Goal: Task Accomplishment & Management: Manage account settings

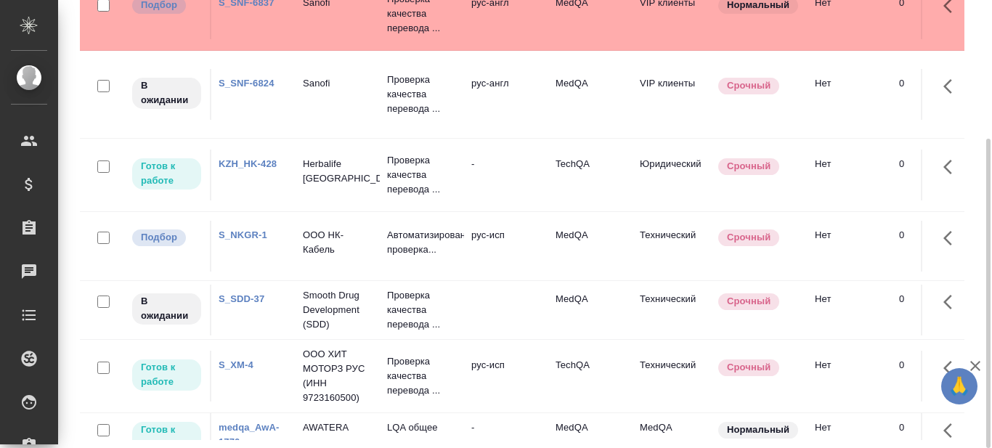
scroll to position [40, 0]
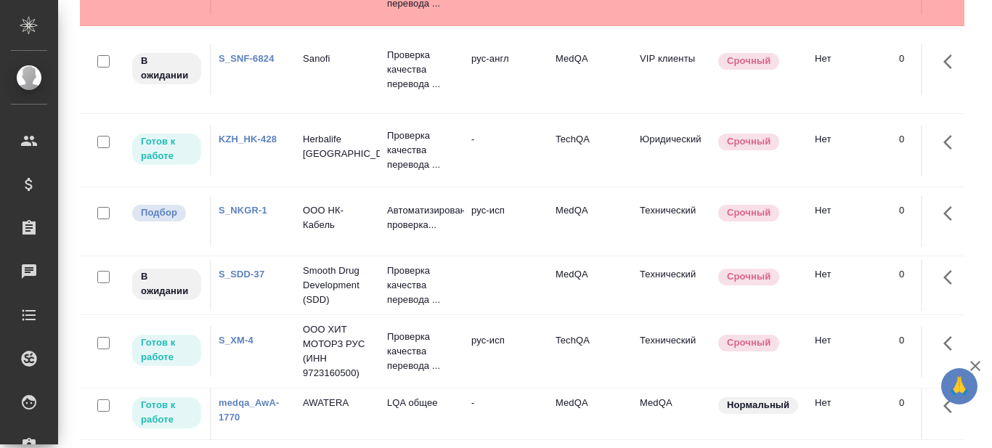
click at [251, 205] on link "S_NKGR-1" at bounding box center [243, 210] width 49 height 11
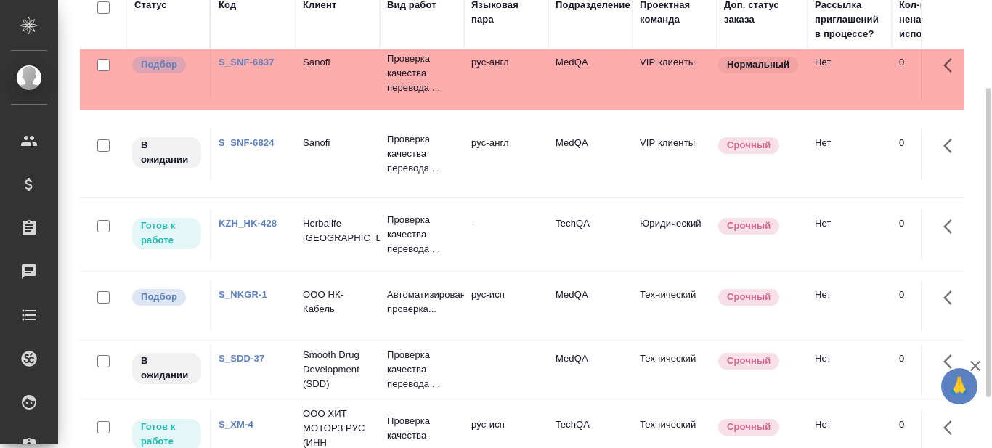
scroll to position [0, 0]
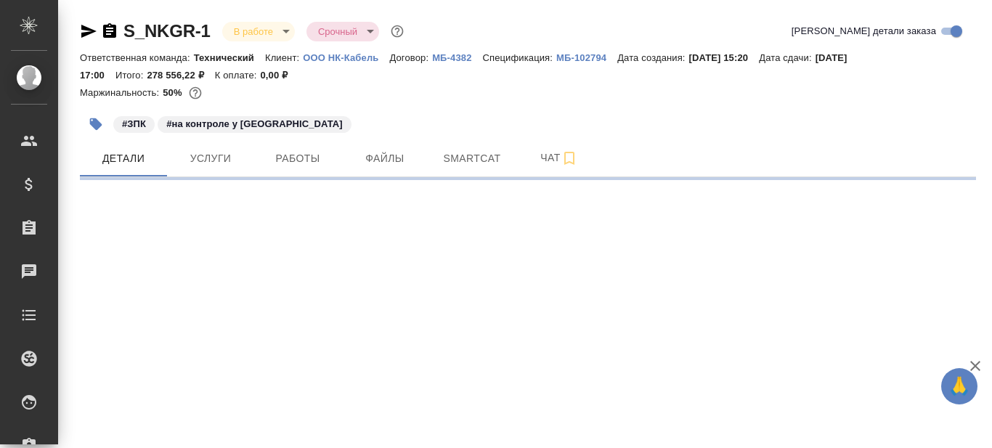
select select "RU"
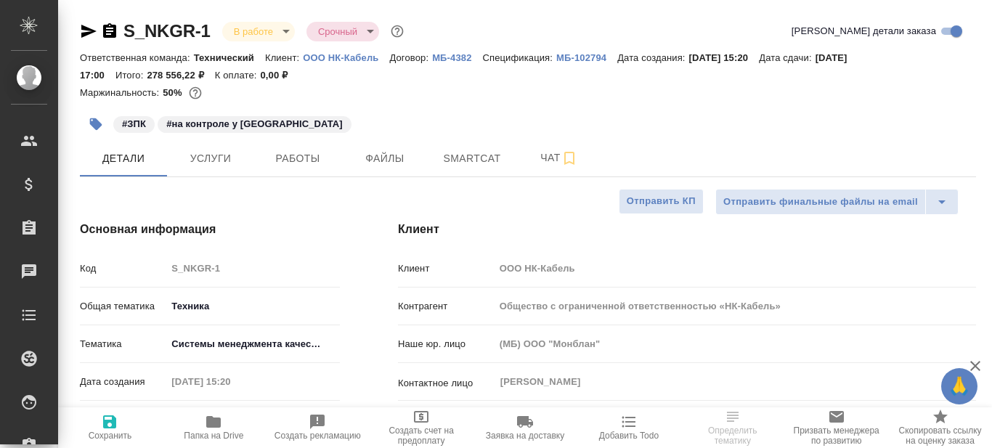
type textarea "x"
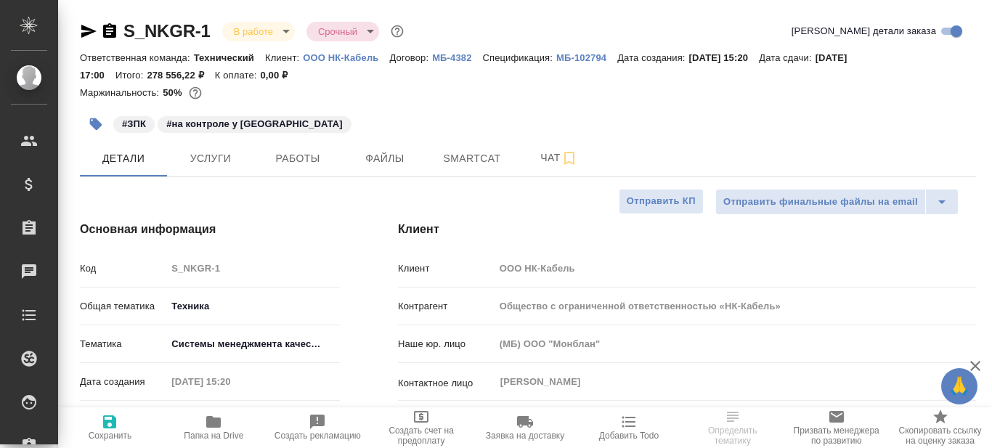
type textarea "x"
type input "Белякова Юлия"
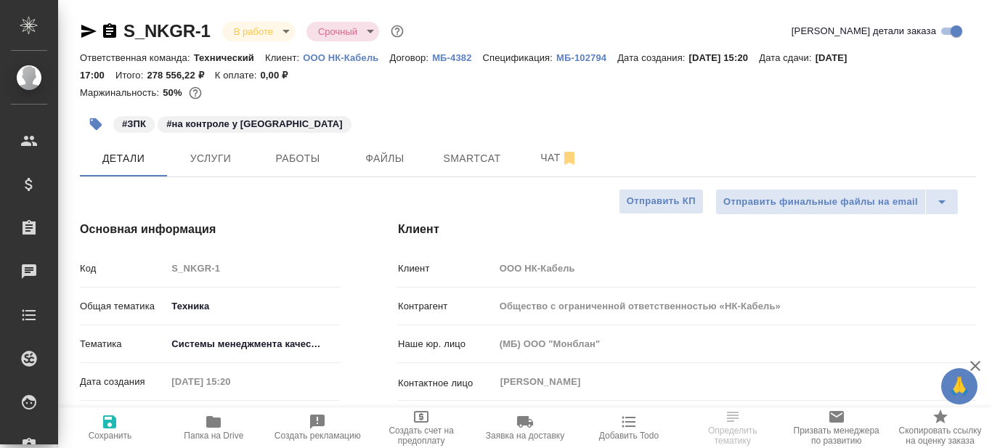
type input "Каирова Бэлла"
type input "Касаткина Александра"
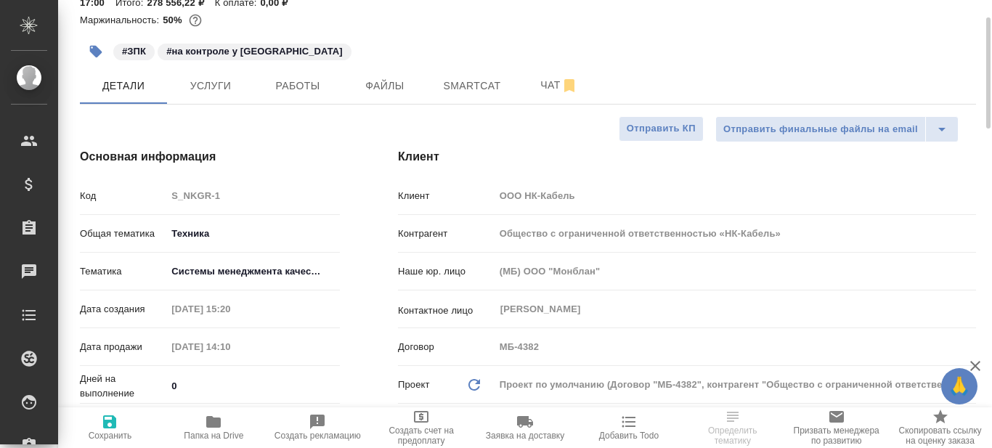
type textarea "x"
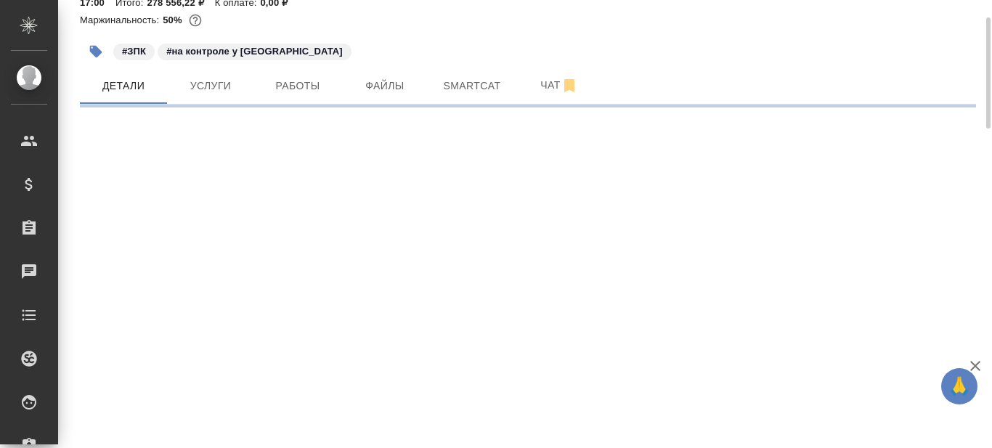
select select "RU"
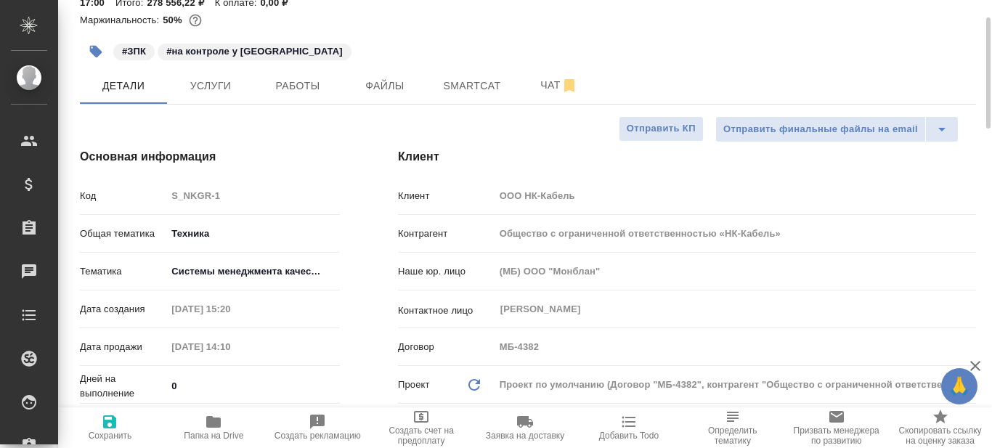
type textarea "x"
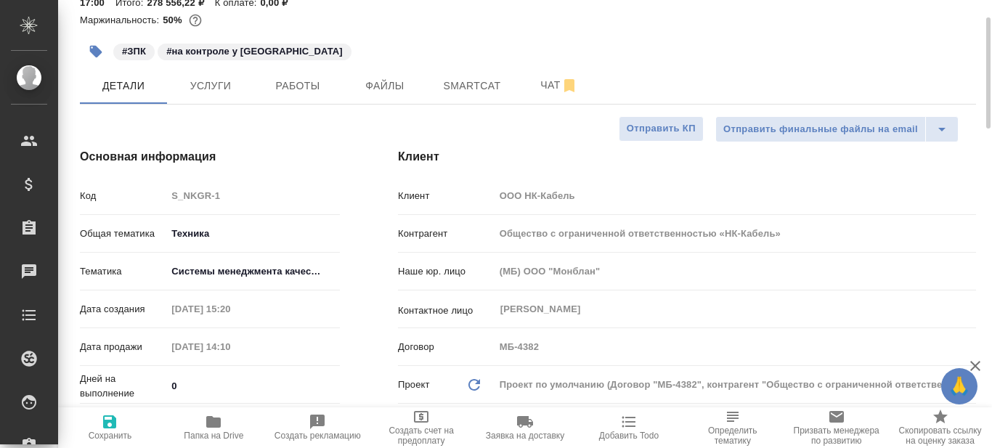
type textarea "x"
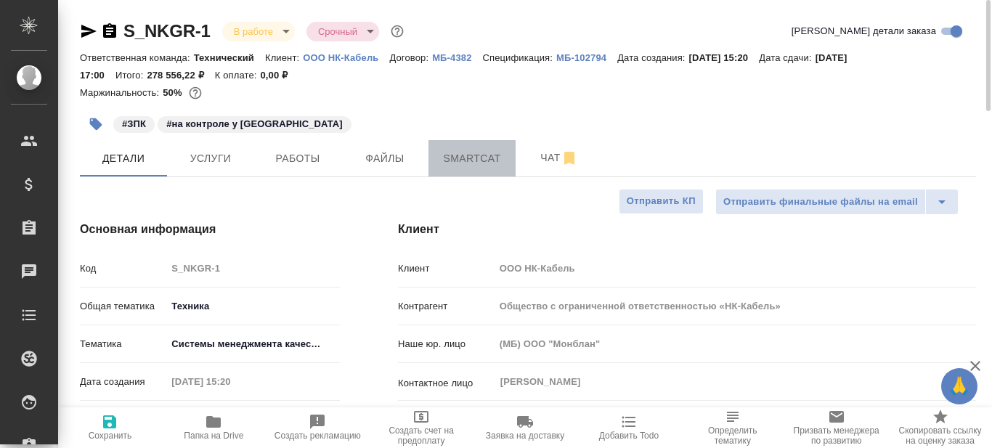
click at [474, 166] on span "Smartcat" at bounding box center [472, 159] width 70 height 18
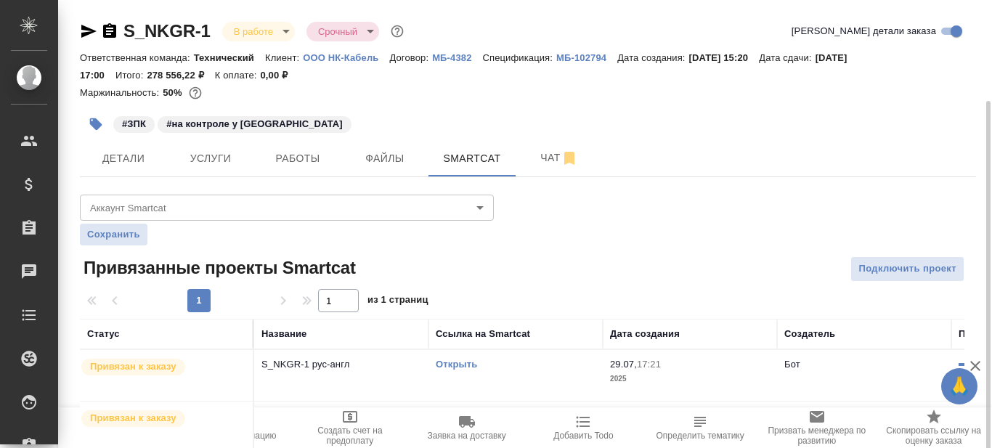
scroll to position [53, 0]
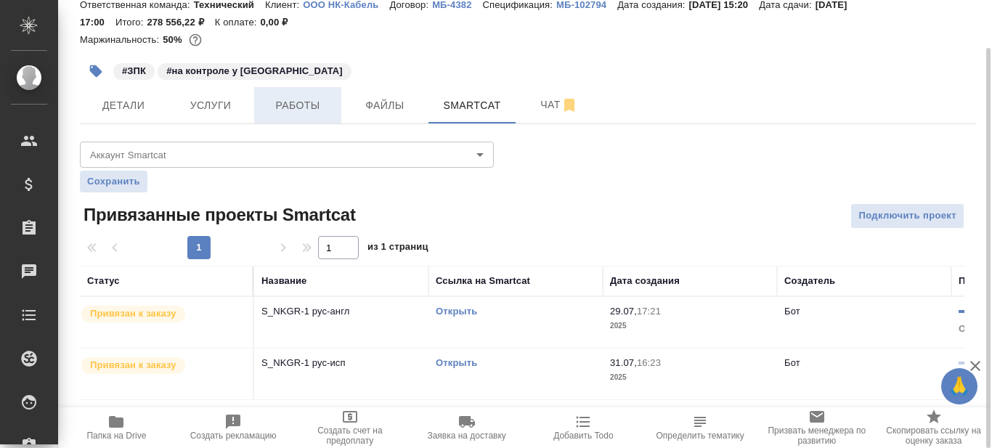
click at [296, 102] on span "Работы" at bounding box center [298, 106] width 70 height 18
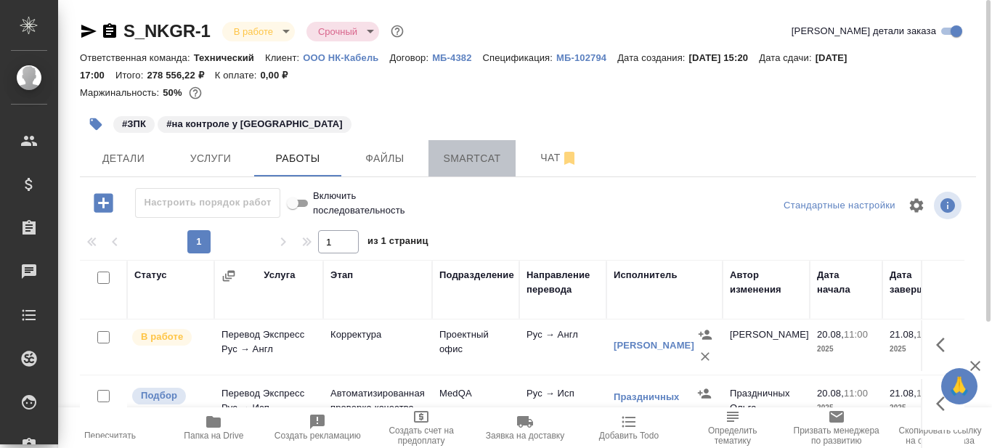
click at [464, 158] on span "Smartcat" at bounding box center [472, 159] width 70 height 18
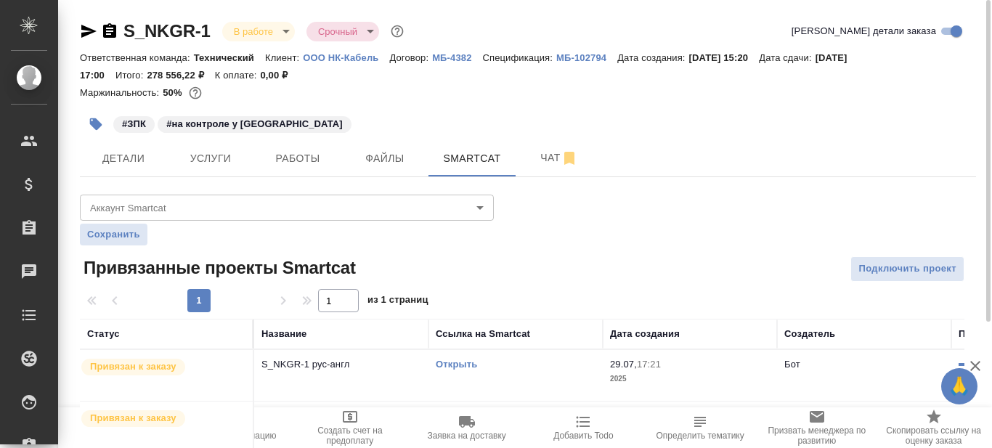
scroll to position [53, 0]
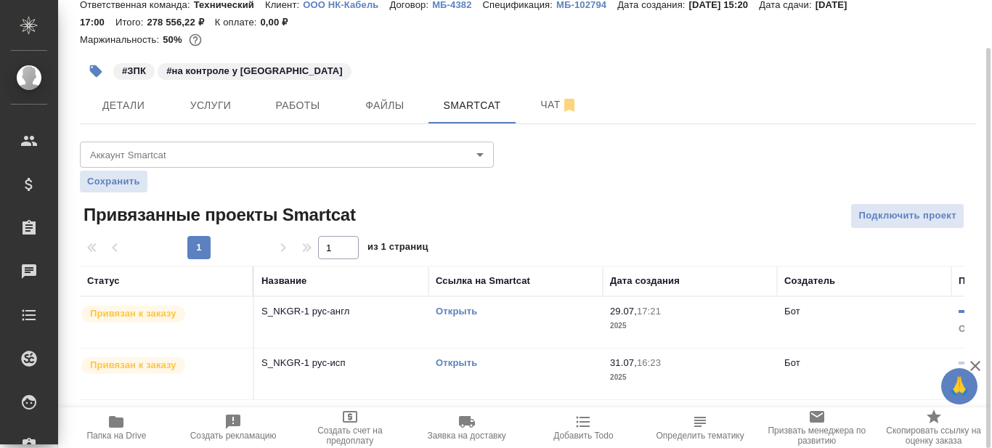
click at [459, 368] on link "Открыть" at bounding box center [456, 362] width 41 height 11
click at [115, 423] on icon "button" at bounding box center [116, 422] width 15 height 12
click at [307, 100] on span "Работы" at bounding box center [298, 106] width 70 height 18
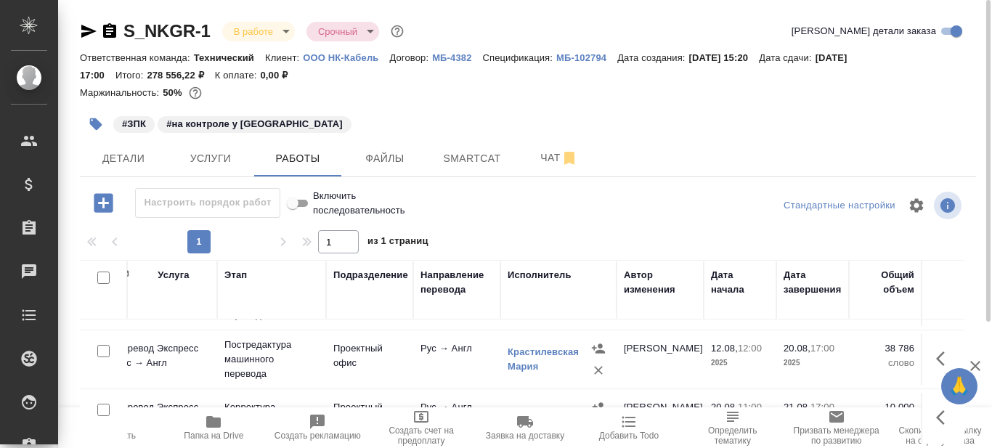
click at [89, 29] on icon "button" at bounding box center [88, 31] width 15 height 13
click at [92, 31] on icon "button" at bounding box center [88, 31] width 17 height 17
click at [121, 157] on span "Детали" at bounding box center [124, 159] width 70 height 18
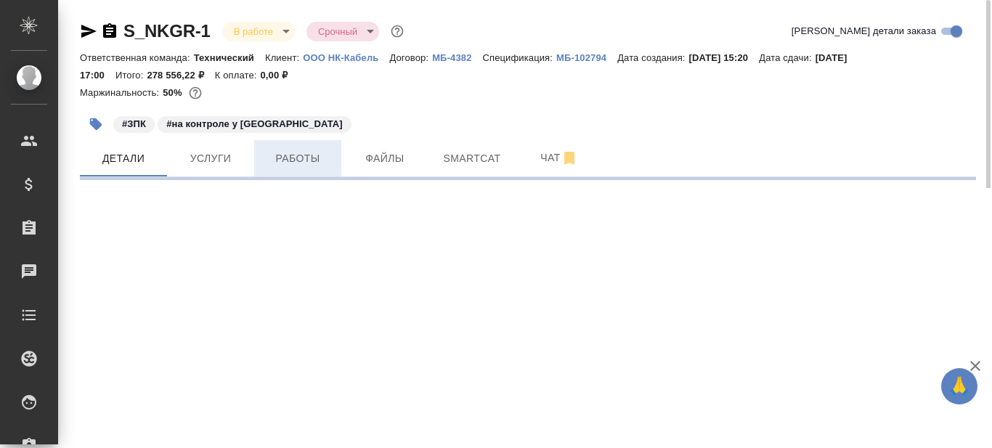
select select "RU"
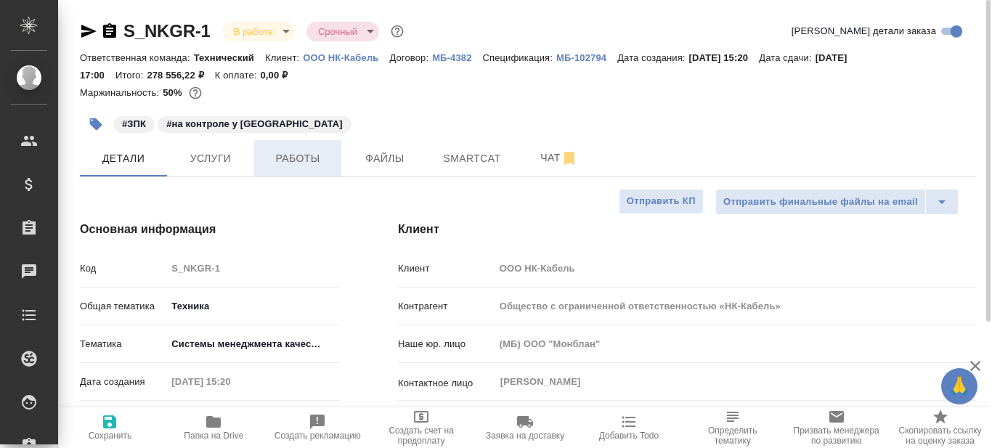
type textarea "x"
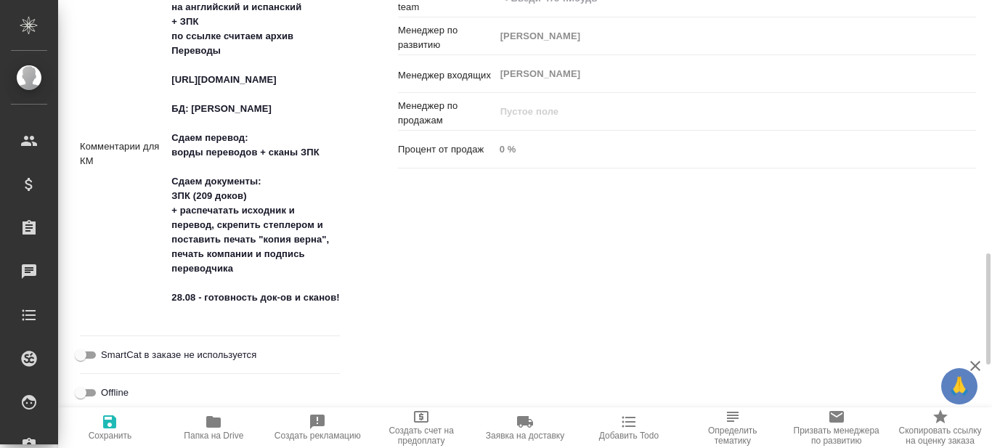
scroll to position [1235, 0]
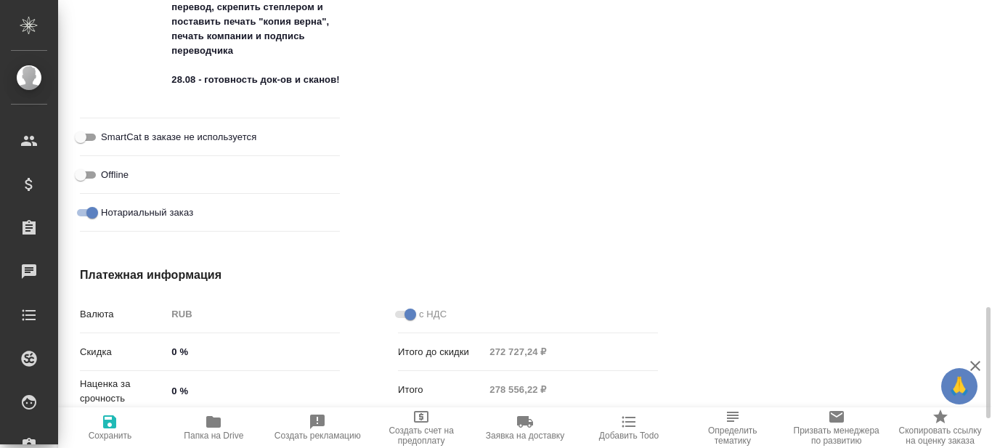
type textarea "x"
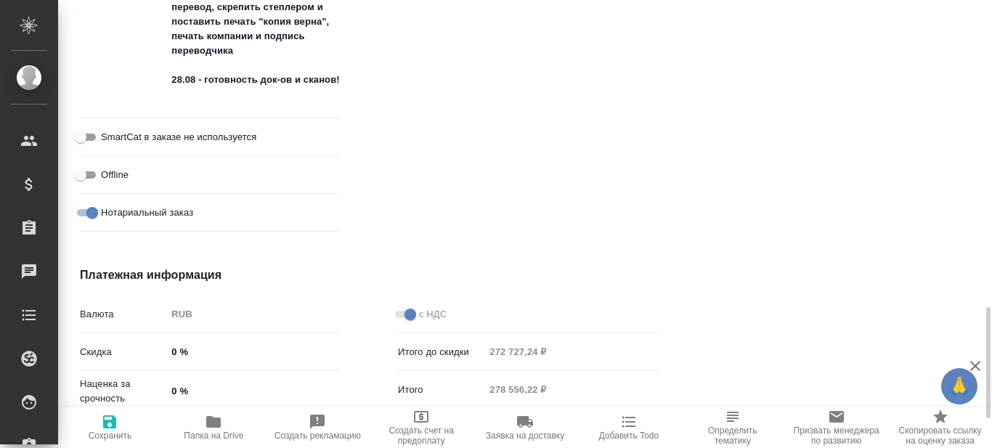
type textarea "x"
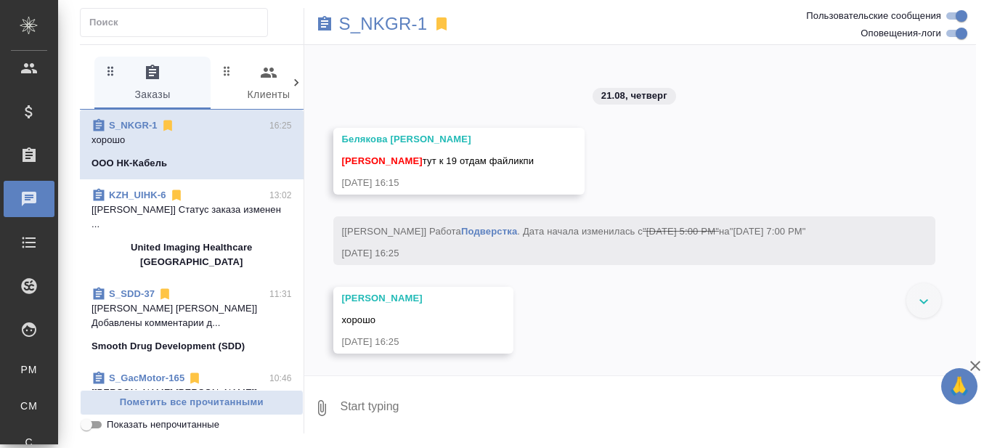
scroll to position [12863, 0]
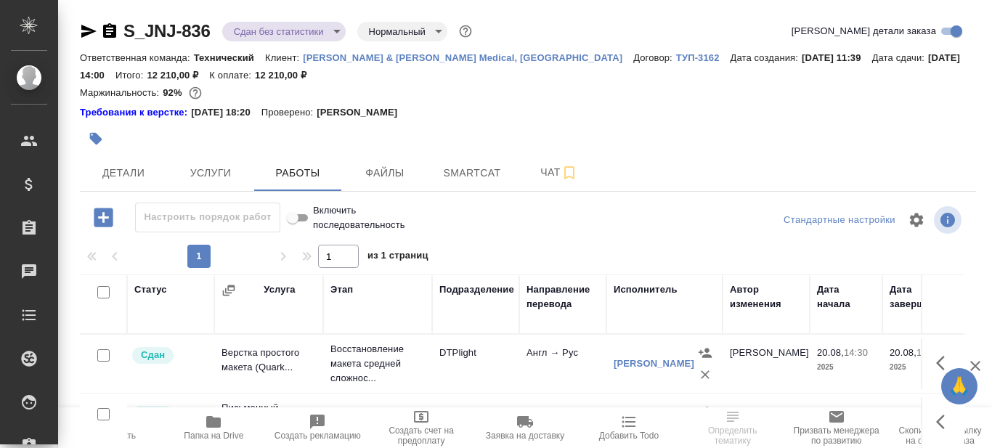
click at [114, 32] on icon "button" at bounding box center [109, 30] width 13 height 15
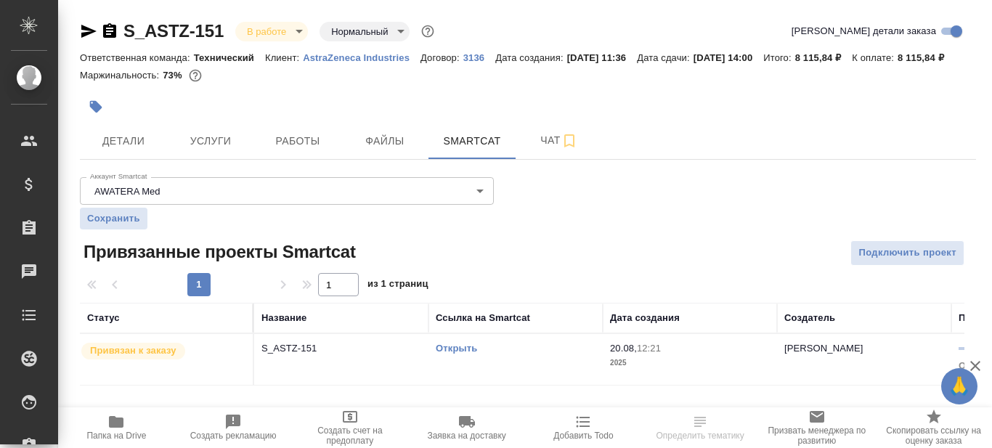
click at [108, 32] on icon "button" at bounding box center [109, 30] width 13 height 15
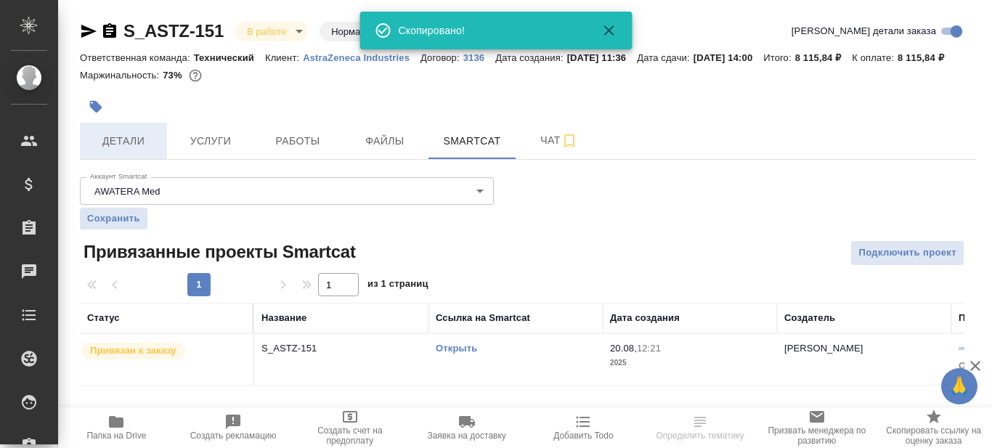
click at [126, 150] on span "Детали" at bounding box center [124, 141] width 70 height 18
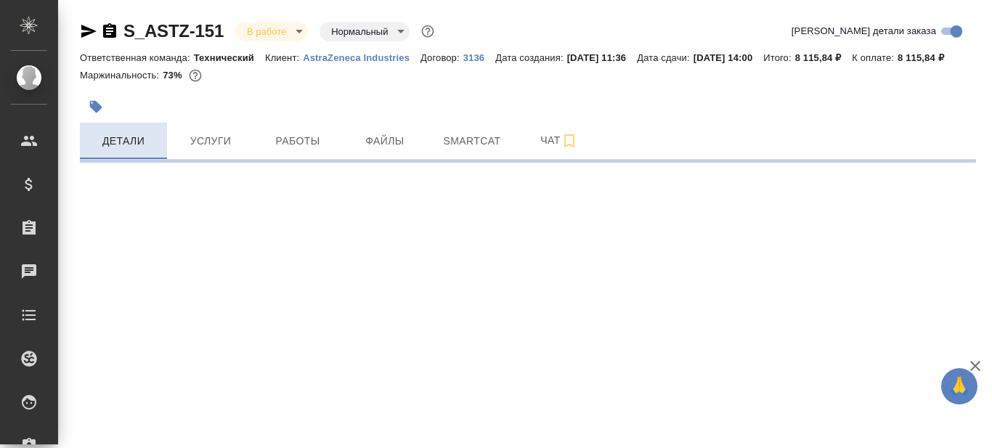
select select "RU"
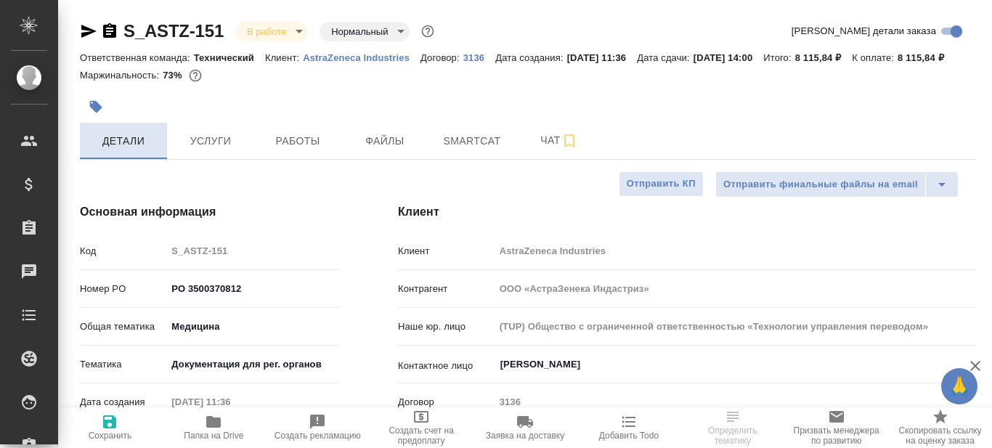
type textarea "x"
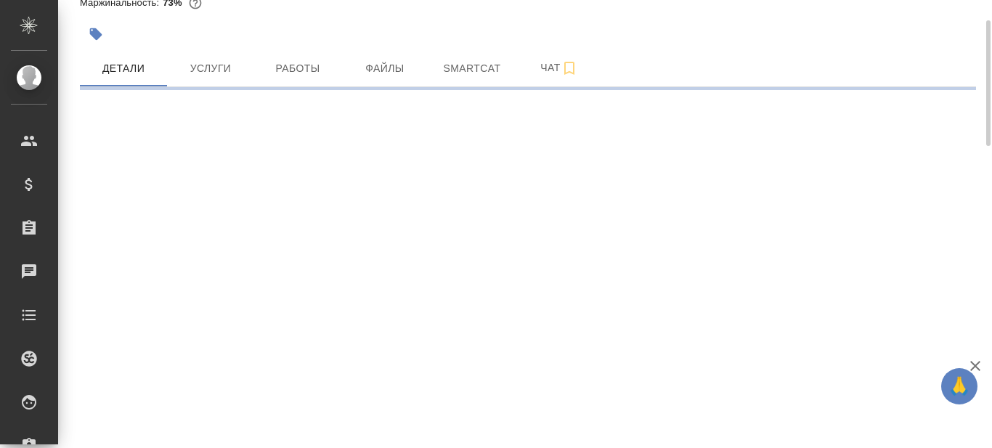
select select "RU"
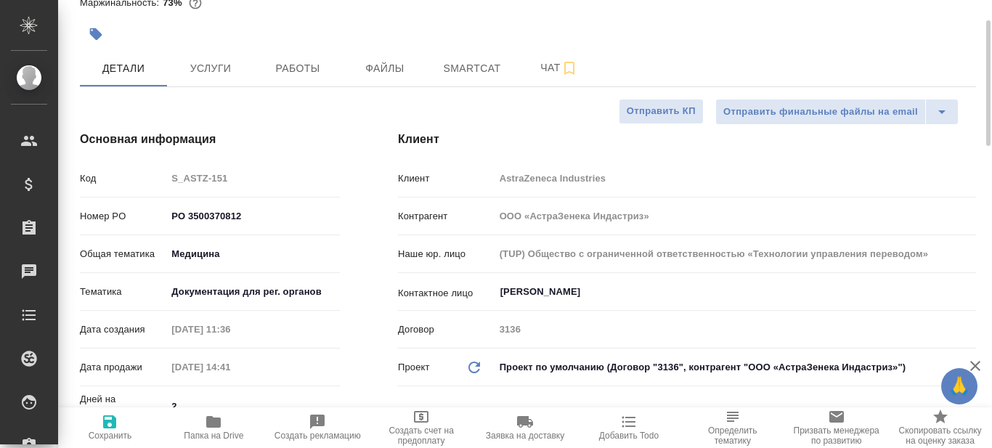
type textarea "x"
click at [214, 425] on icon "button" at bounding box center [213, 422] width 15 height 12
type textarea "x"
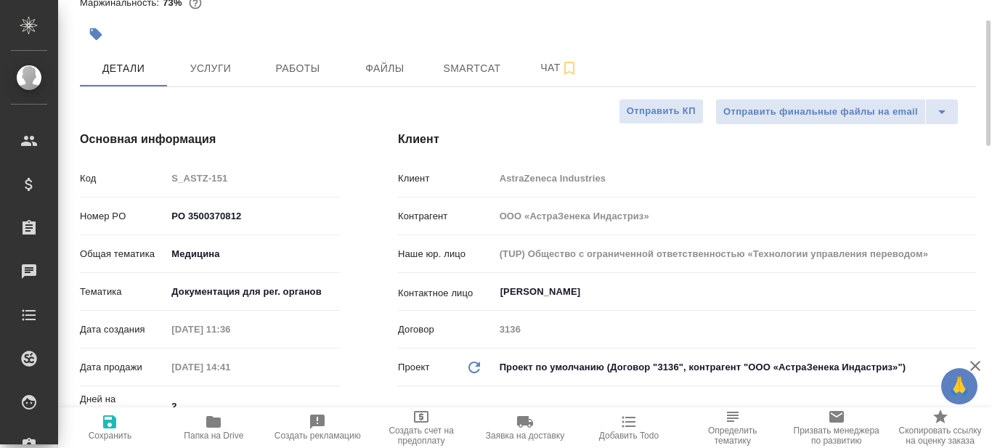
type textarea "x"
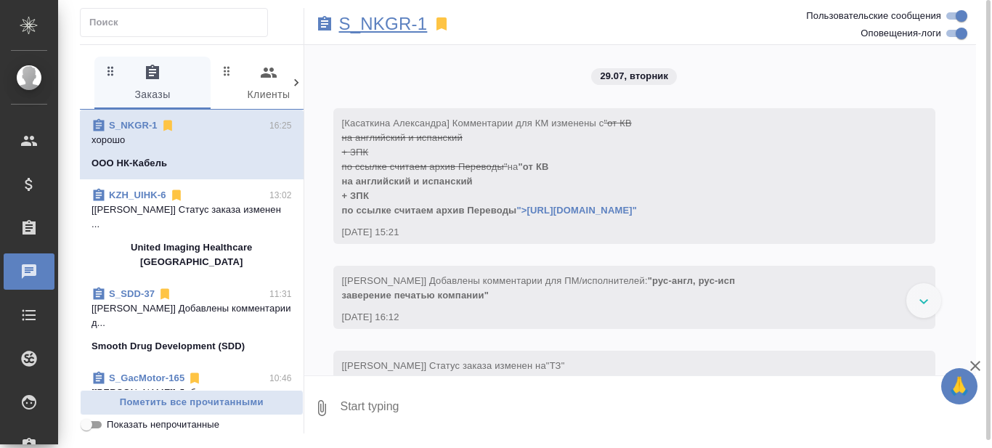
click at [383, 27] on p "S_NKGR-1" at bounding box center [383, 24] width 89 height 15
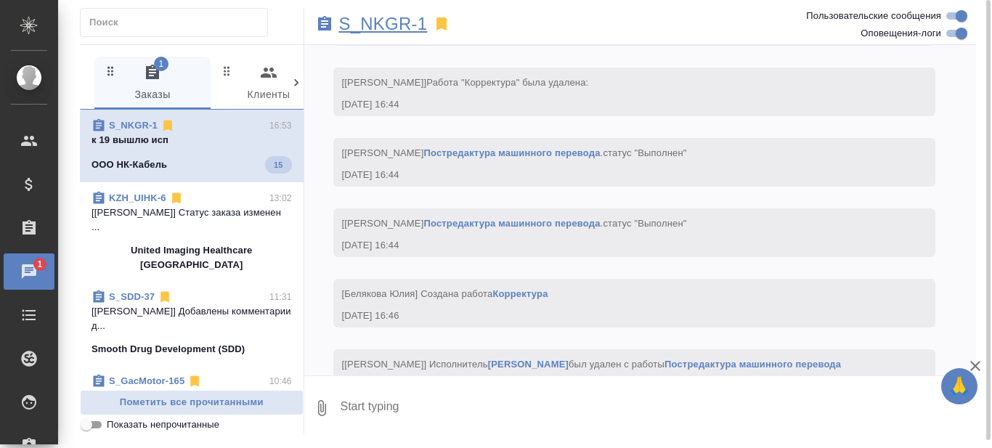
scroll to position [14400, 0]
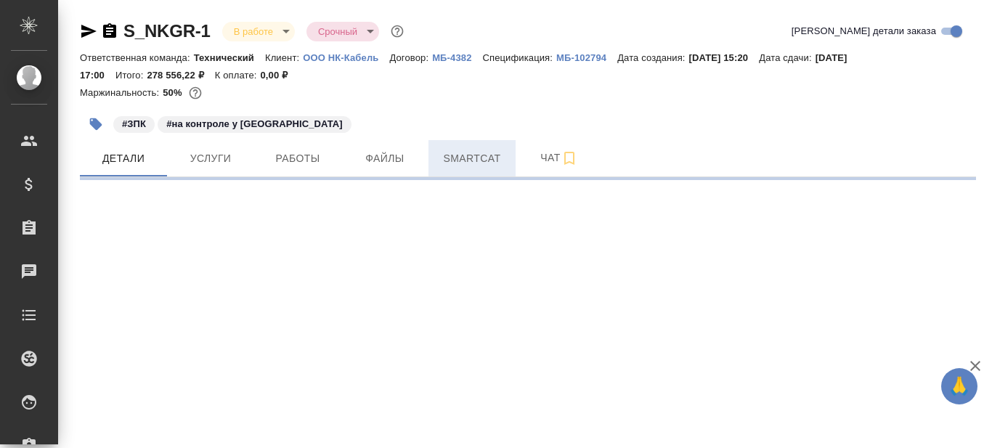
select select "RU"
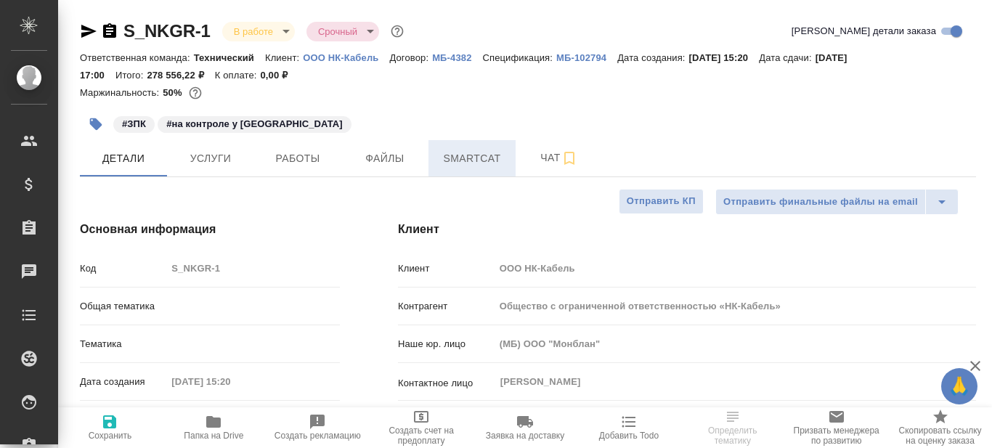
type textarea "x"
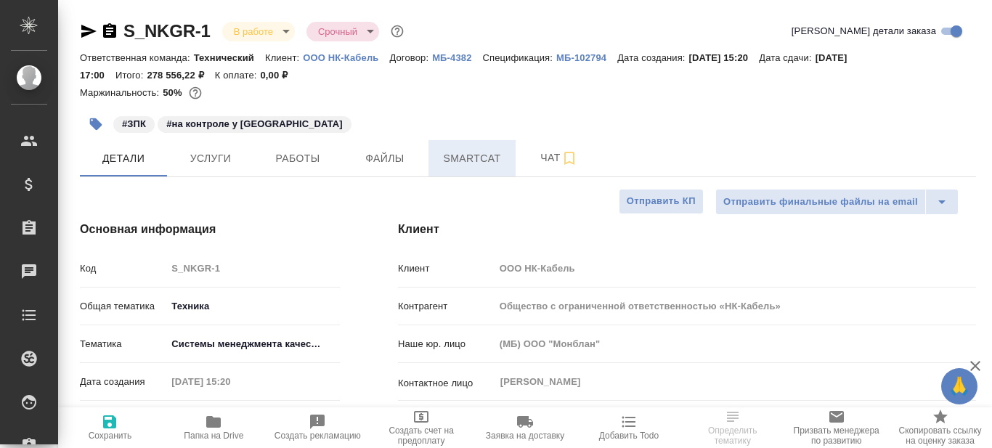
type textarea "x"
click at [474, 158] on span "Smartcat" at bounding box center [472, 159] width 70 height 18
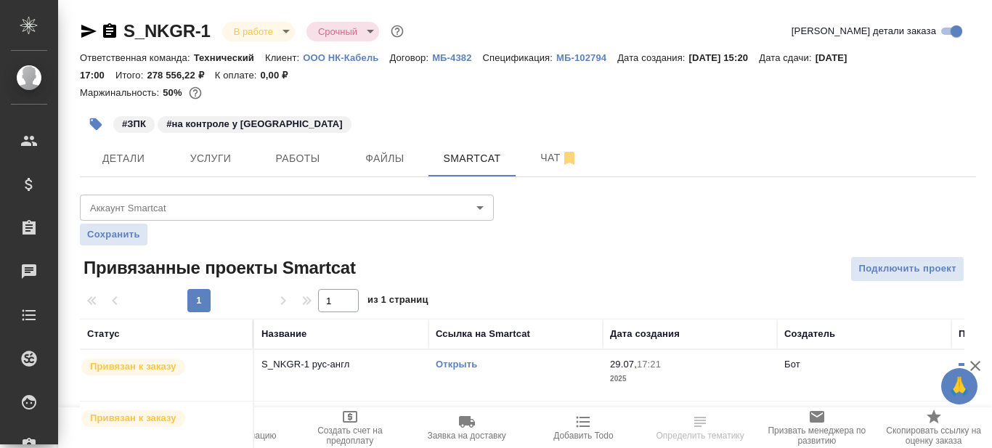
scroll to position [53, 0]
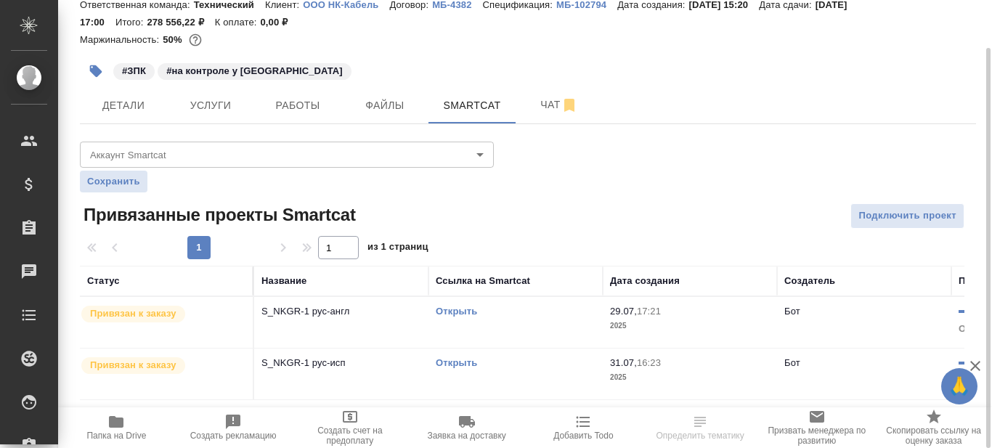
click at [463, 364] on link "Открыть" at bounding box center [456, 362] width 41 height 11
click at [116, 431] on span "Папка на Drive" at bounding box center [116, 436] width 60 height 10
click at [304, 102] on span "Работы" at bounding box center [298, 106] width 70 height 18
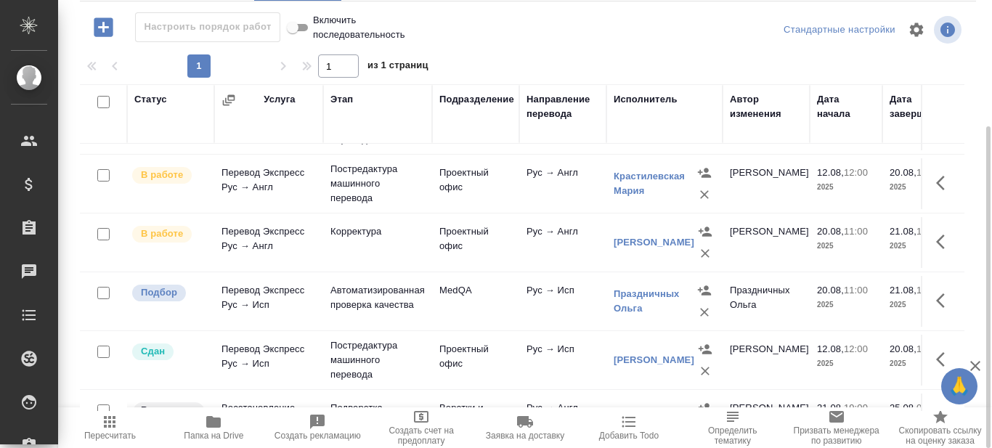
scroll to position [291, 0]
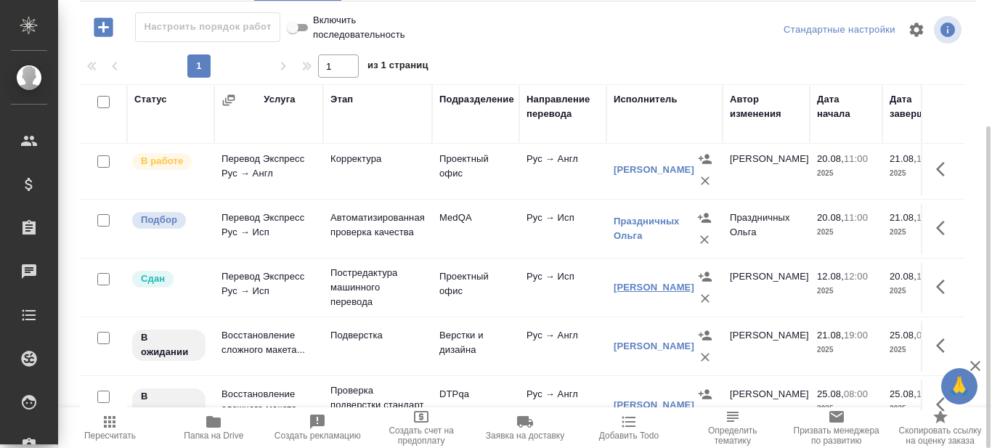
click at [652, 288] on link "Попова Анастасия Валериевна" at bounding box center [654, 287] width 81 height 11
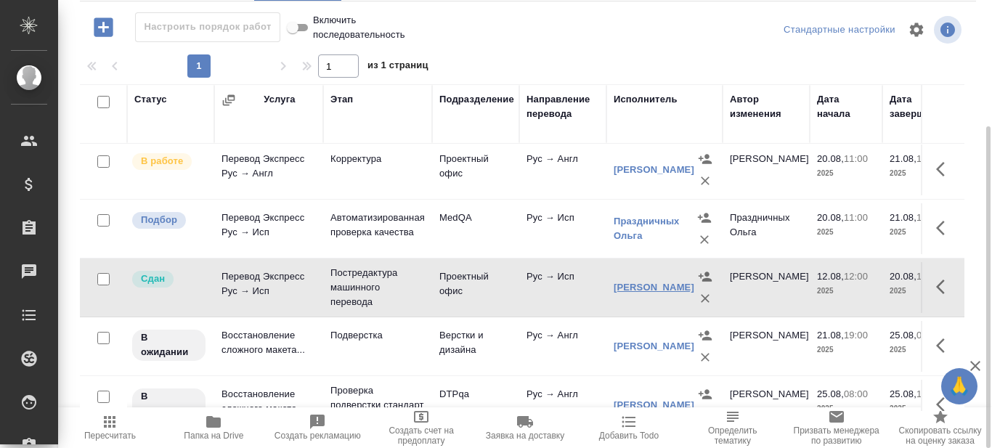
click at [651, 286] on link "Попова Анастасия Валериевна" at bounding box center [654, 287] width 81 height 11
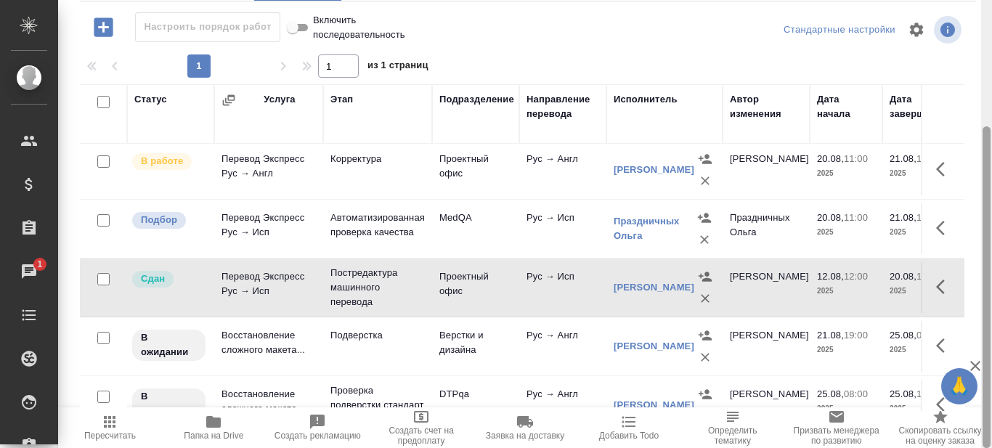
scroll to position [0, 0]
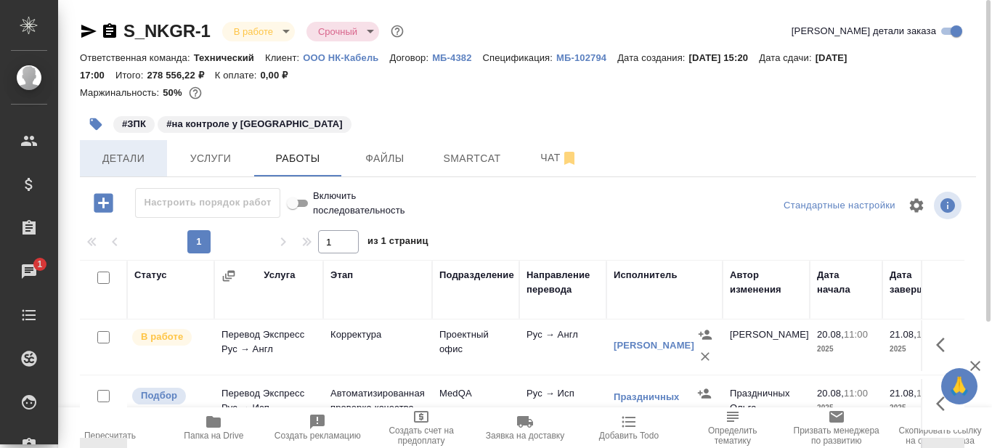
click at [108, 162] on span "Детали" at bounding box center [124, 159] width 70 height 18
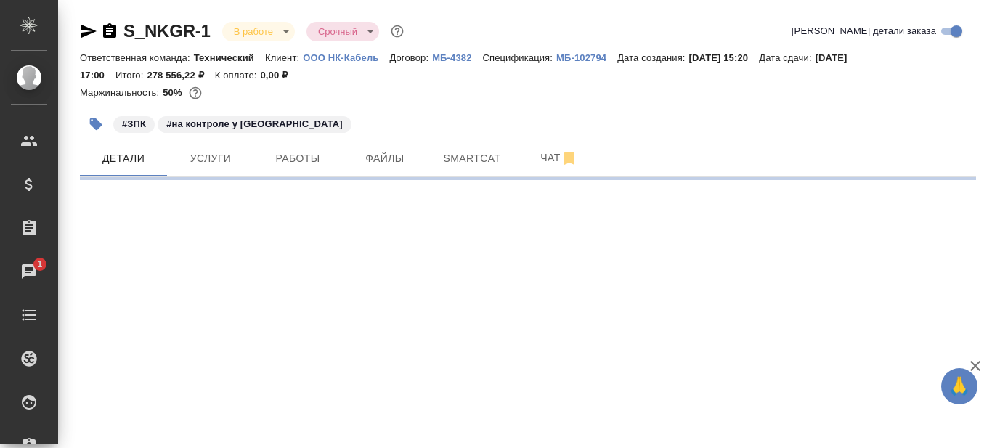
select select "RU"
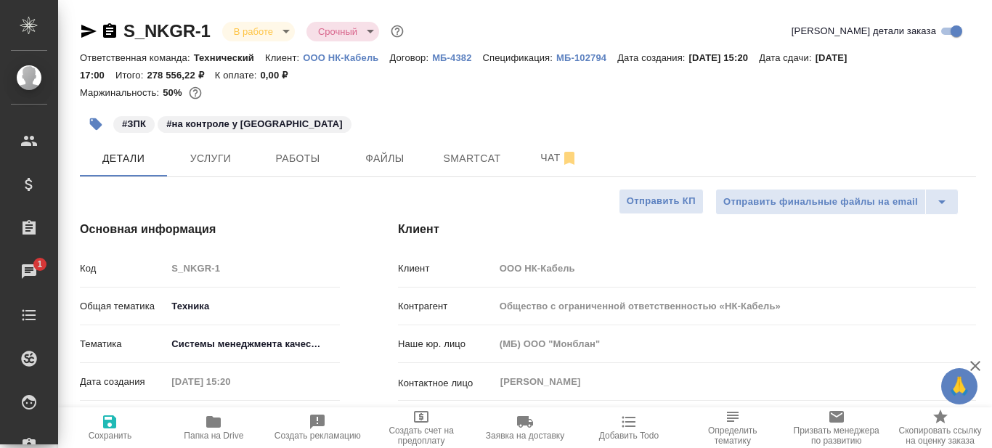
type textarea "x"
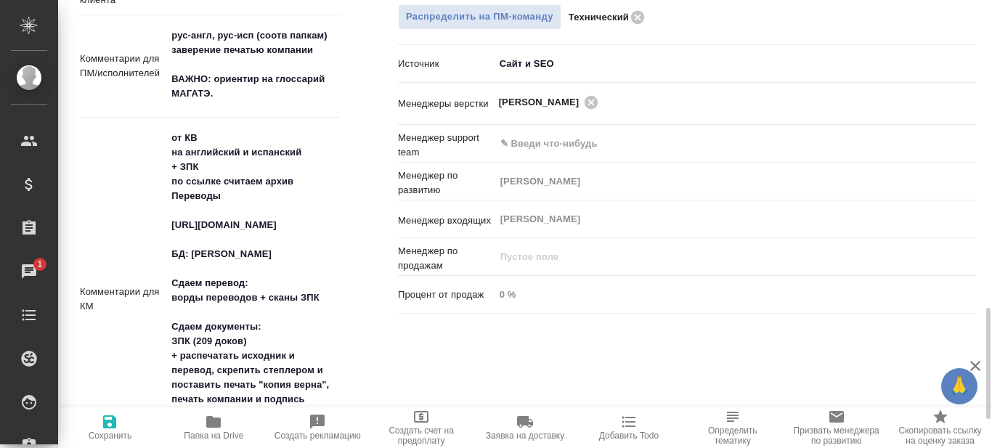
scroll to position [1017, 0]
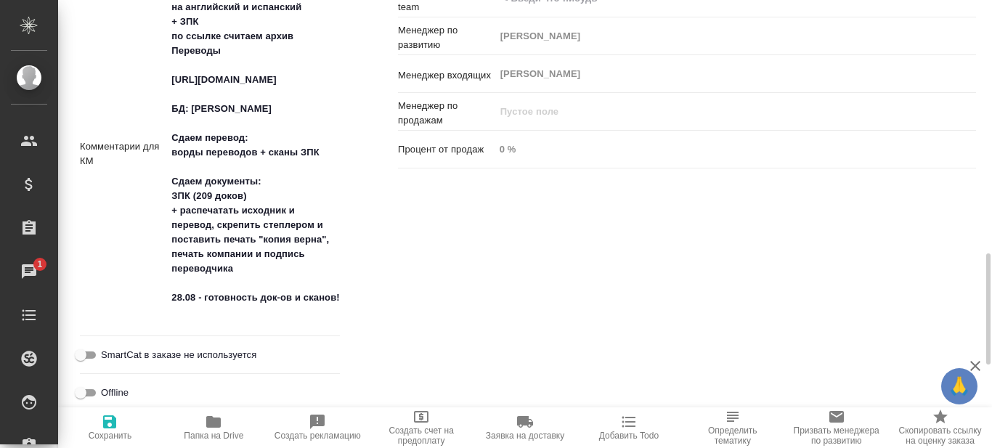
type textarea "x"
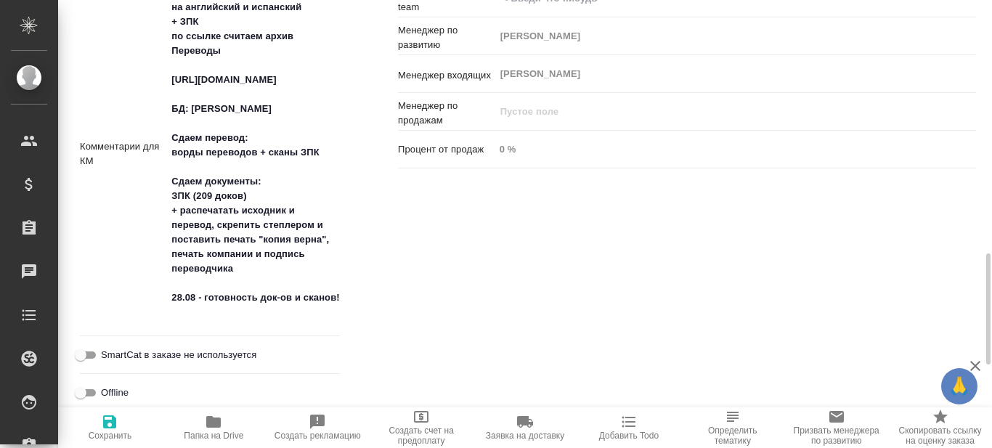
type textarea "x"
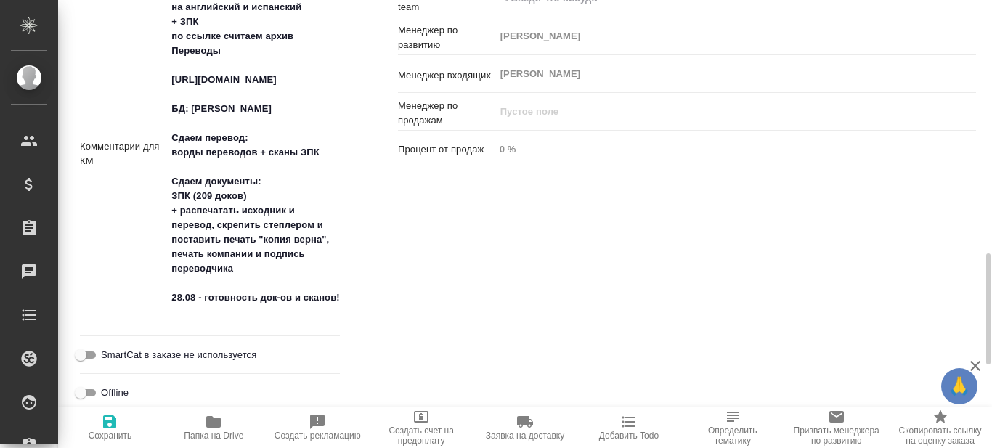
type textarea "x"
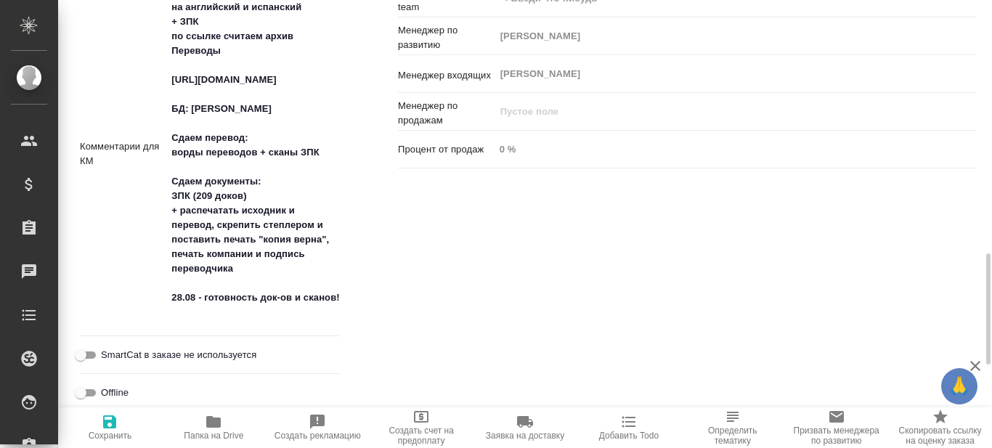
type textarea "x"
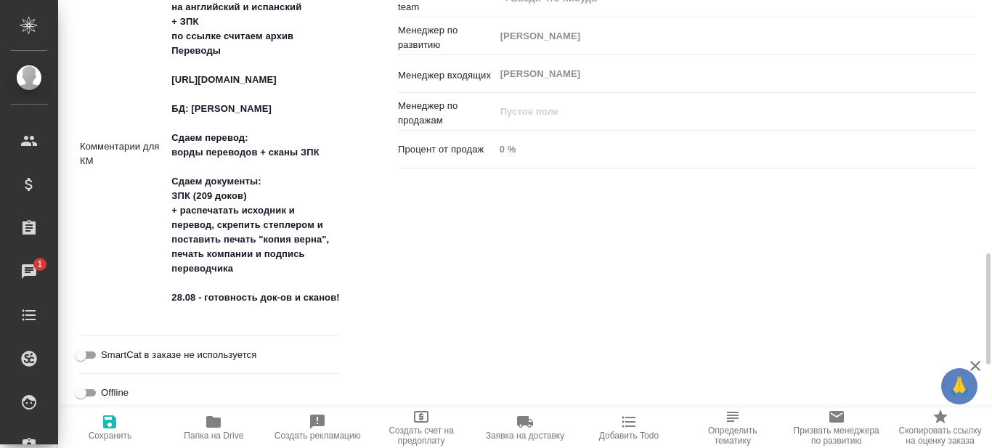
type textarea "x"
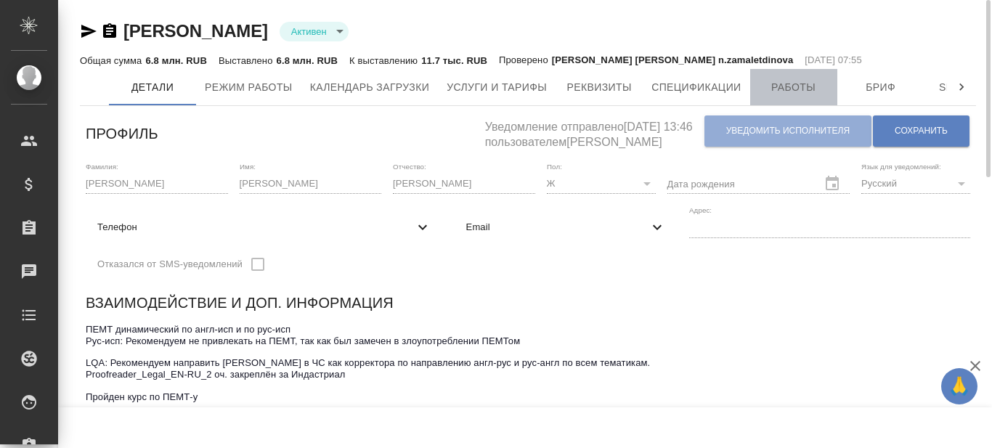
click at [813, 90] on span "Работы" at bounding box center [794, 87] width 70 height 18
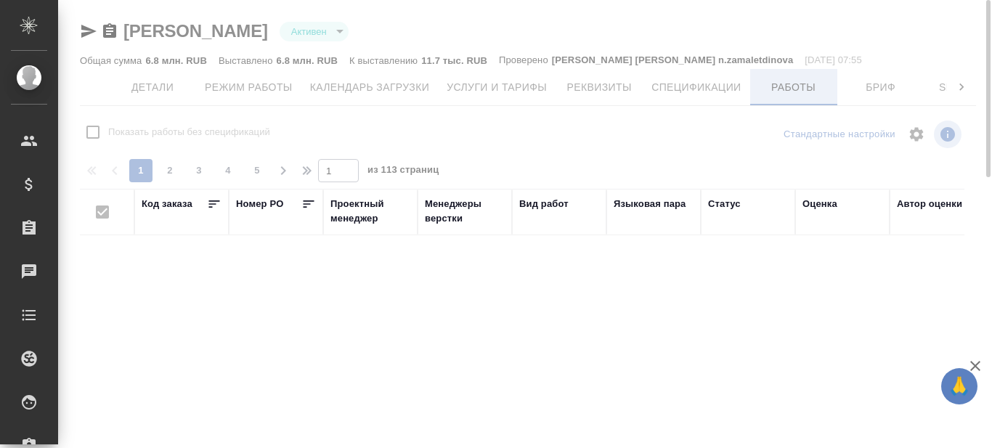
checkbox input "false"
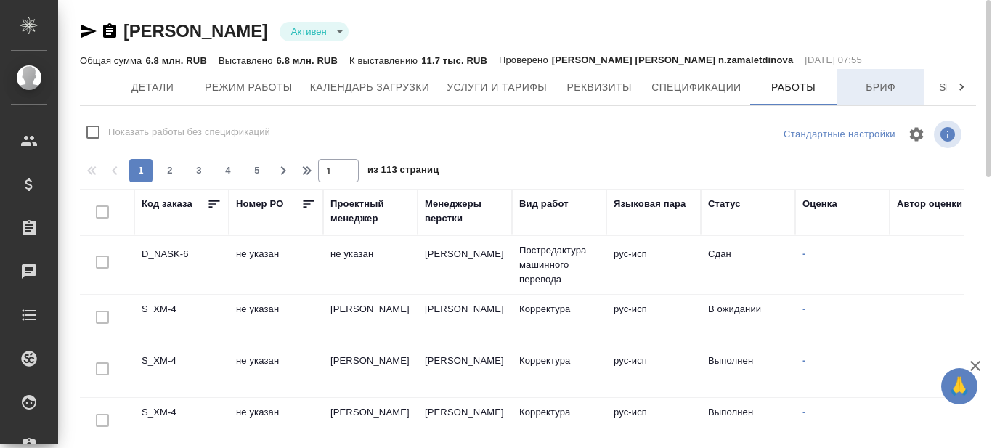
click at [869, 90] on span "Бриф" at bounding box center [881, 87] width 70 height 18
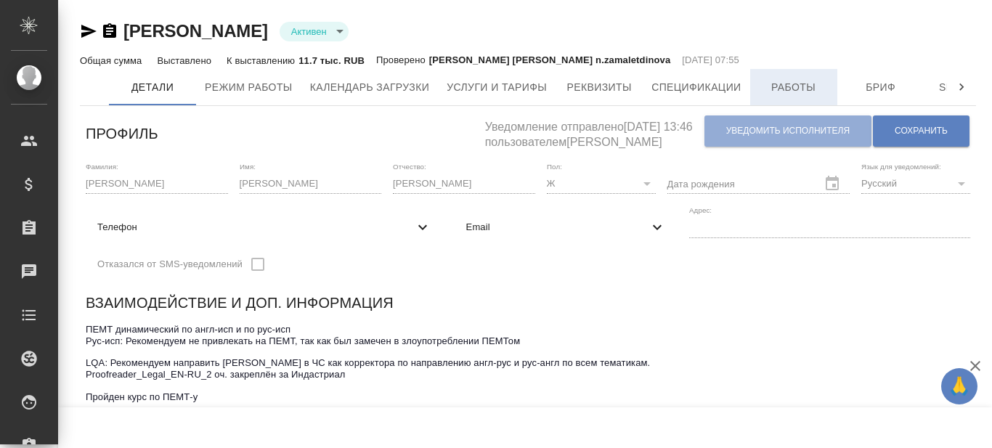
click at [786, 88] on span "Работы" at bounding box center [794, 87] width 70 height 18
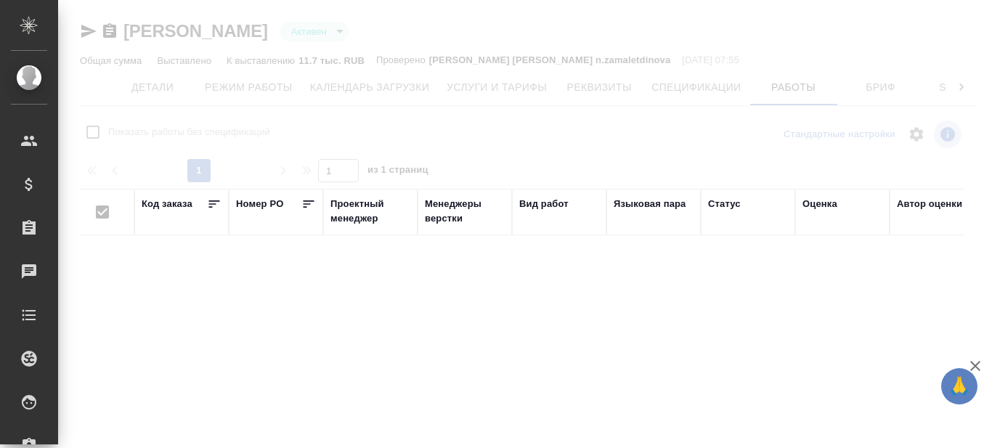
checkbox input "false"
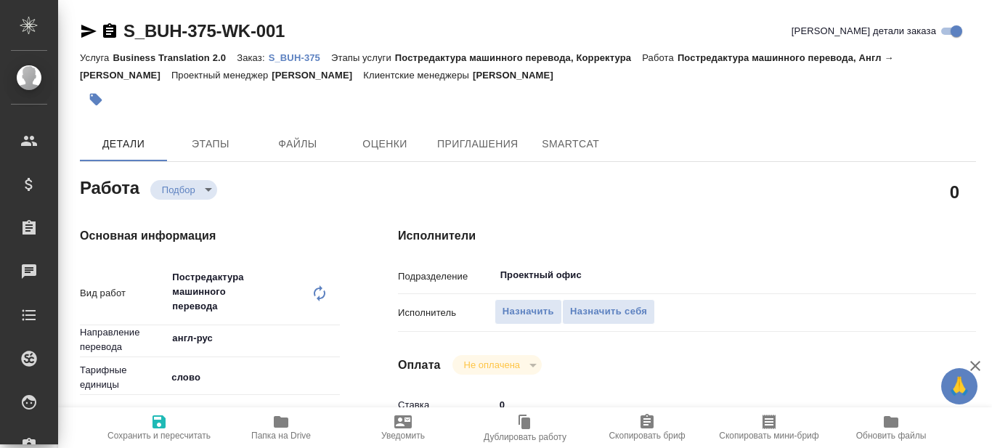
click at [301, 60] on p "S_BUH-375" at bounding box center [300, 57] width 62 height 11
type textarea "x"
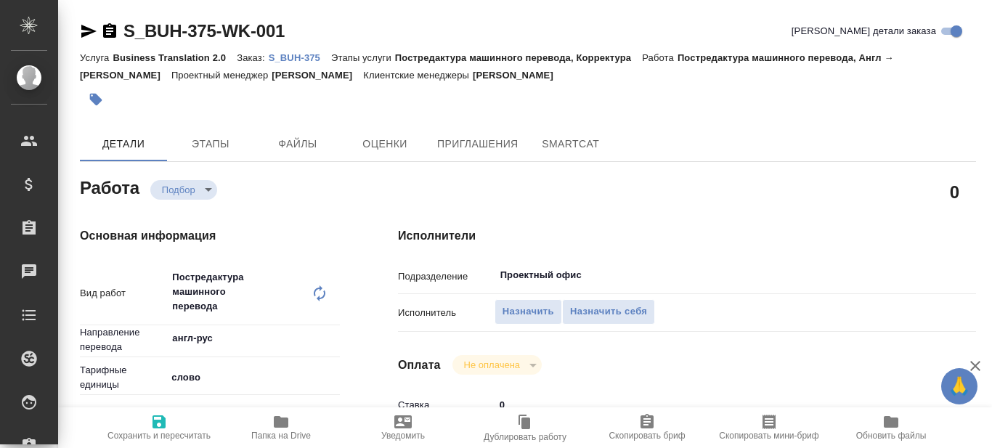
type textarea "x"
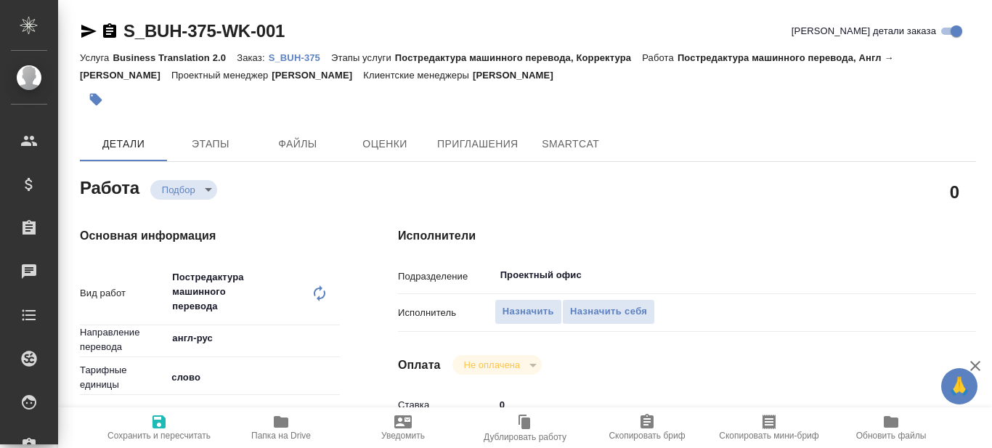
type textarea "x"
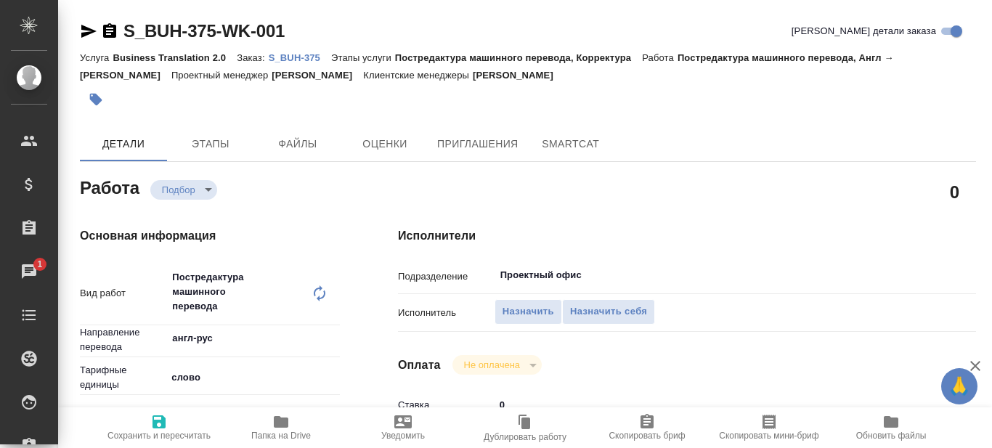
type textarea "x"
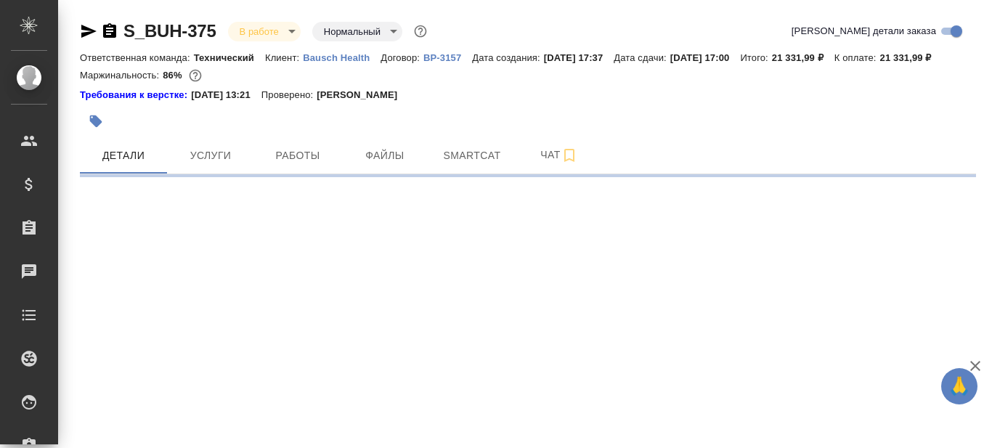
select select "RU"
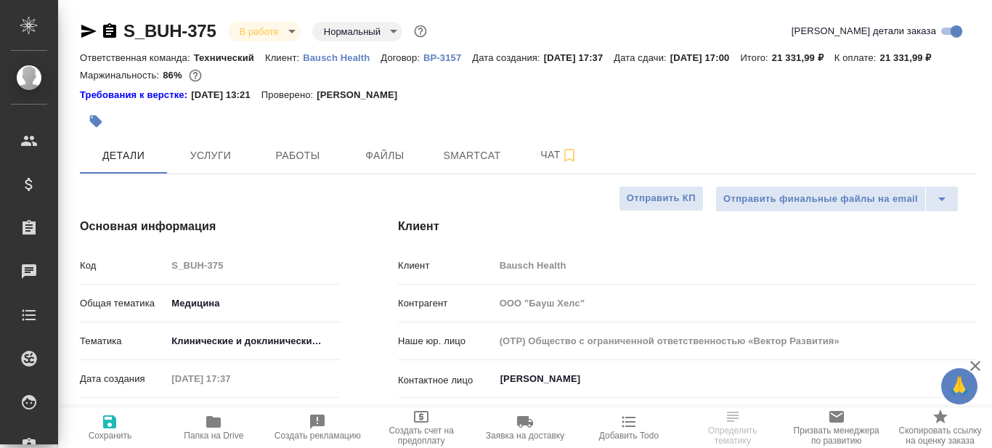
type textarea "x"
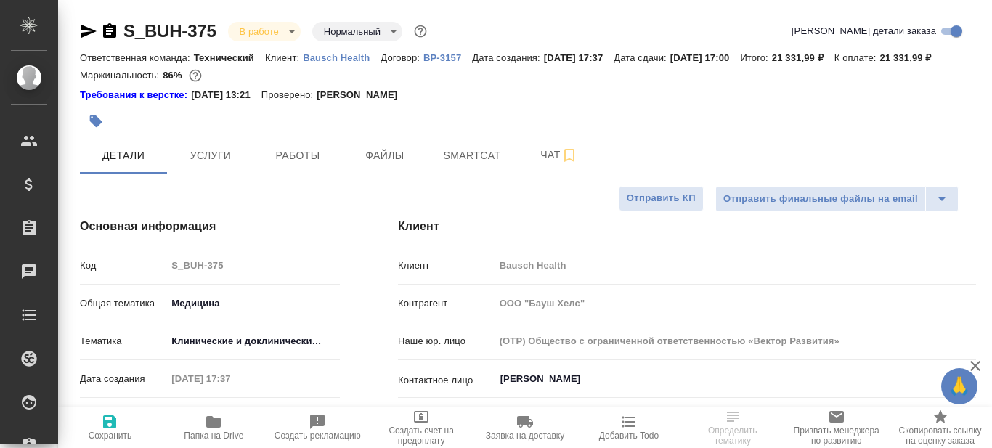
type textarea "x"
click at [211, 430] on icon "button" at bounding box center [213, 421] width 17 height 17
type textarea "x"
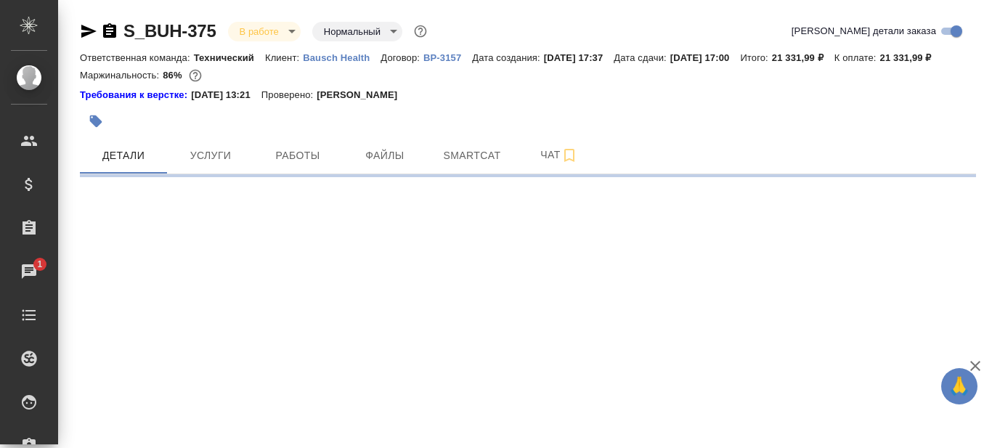
select select "RU"
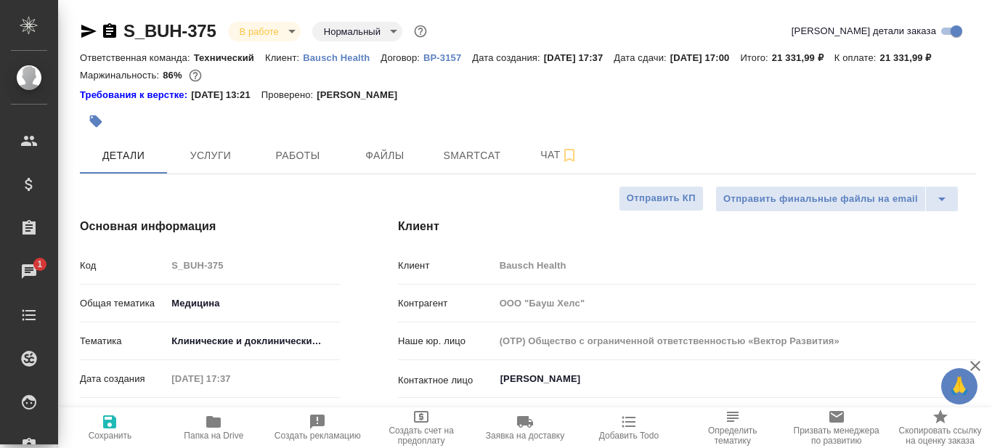
type textarea "x"
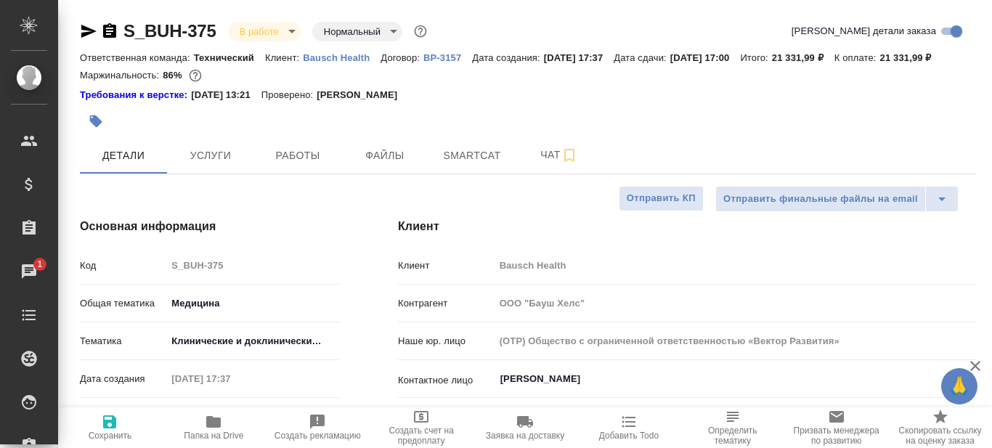
type textarea "x"
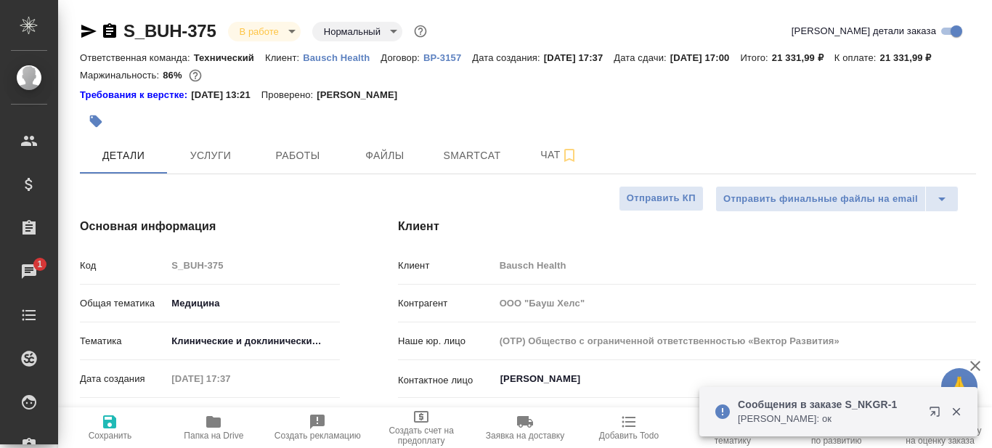
type textarea "x"
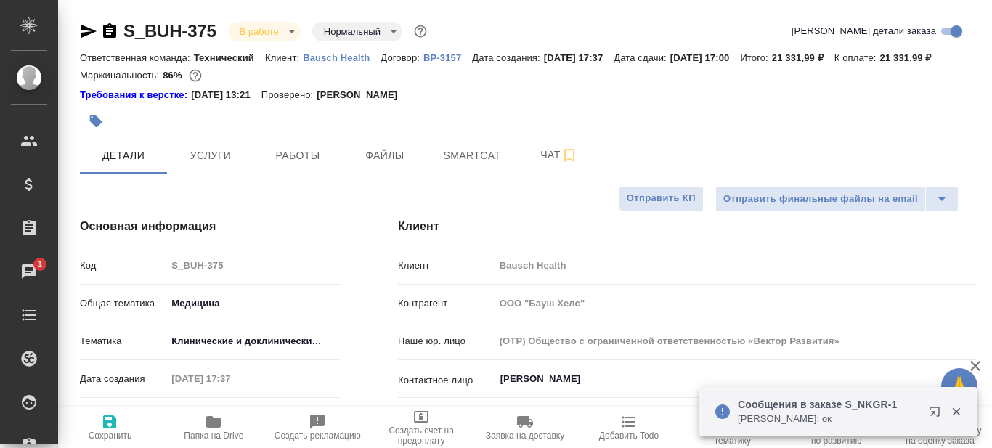
type textarea "x"
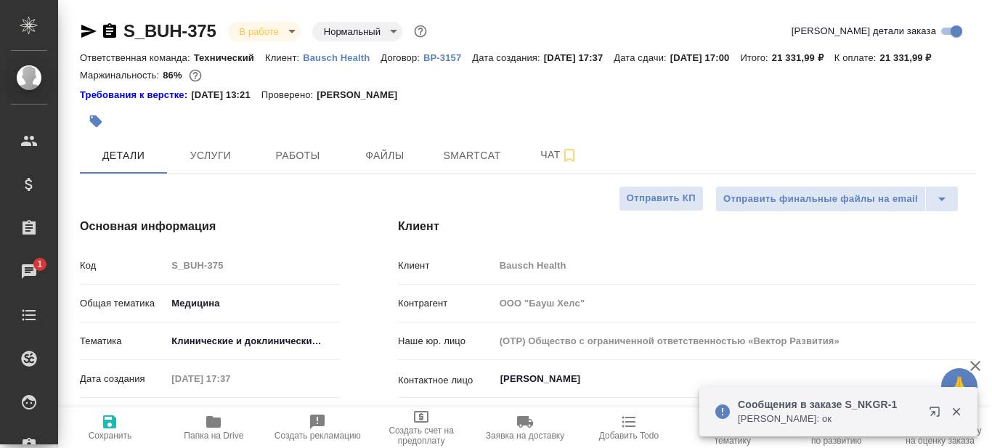
type textarea "x"
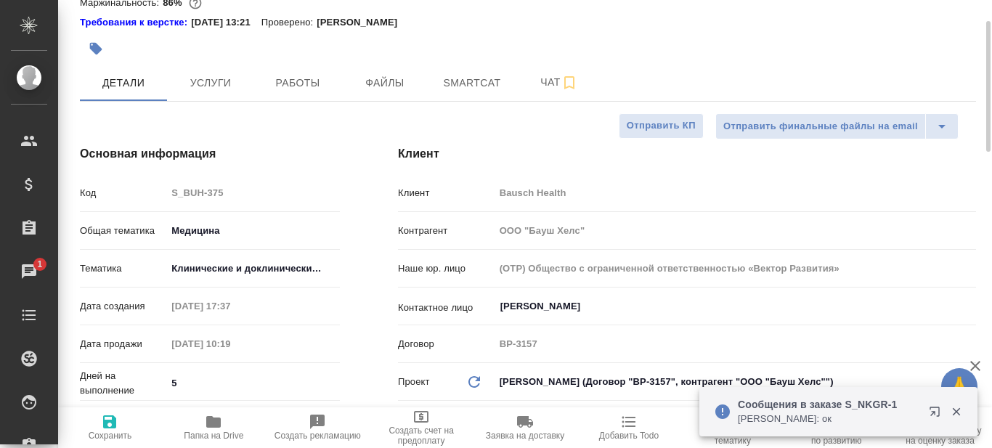
type textarea "x"
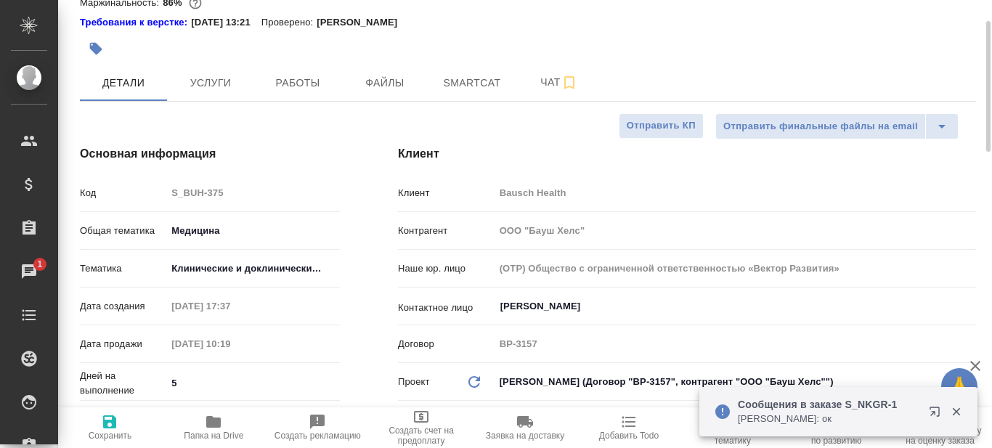
type textarea "x"
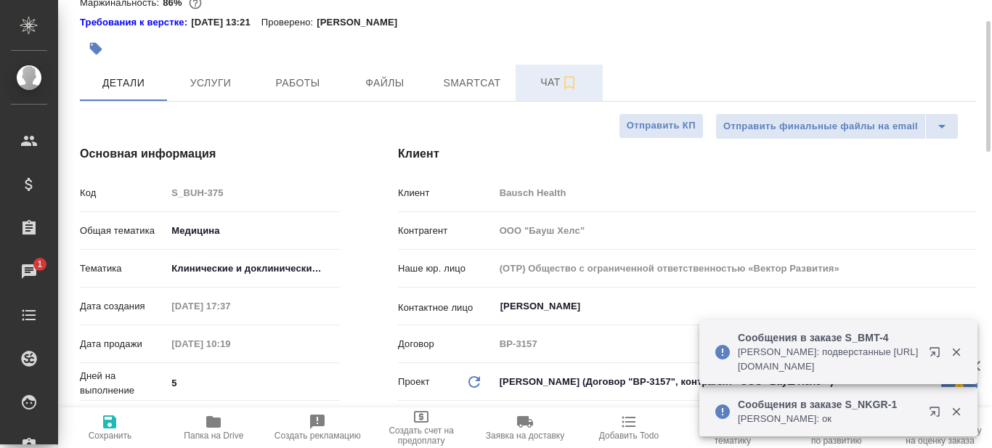
click at [546, 92] on span "Чат" at bounding box center [559, 82] width 70 height 18
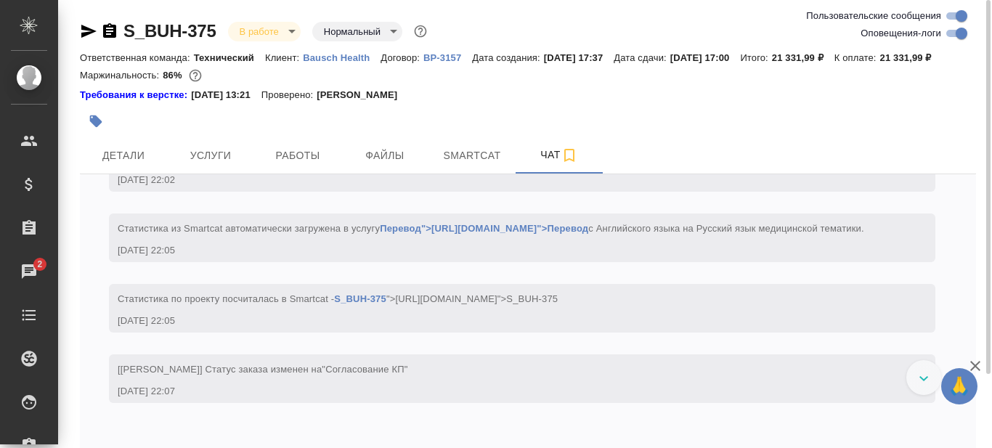
scroll to position [599, 0]
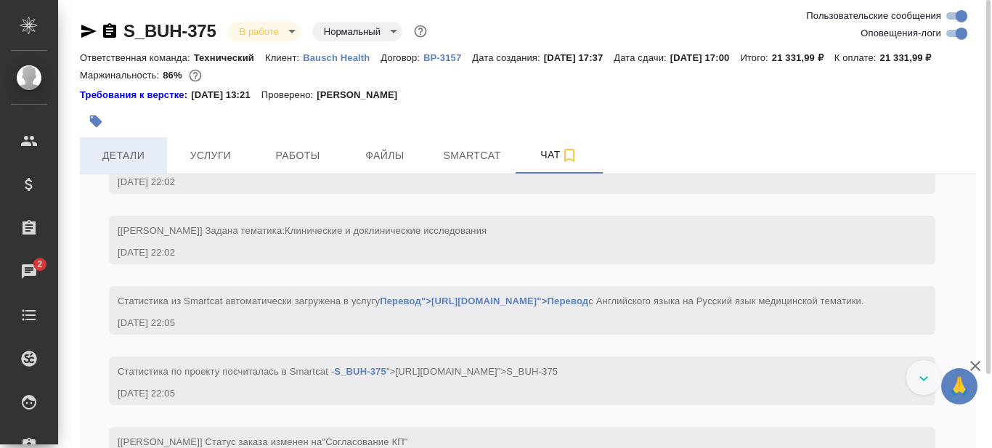
click at [118, 165] on span "Детали" at bounding box center [124, 156] width 70 height 18
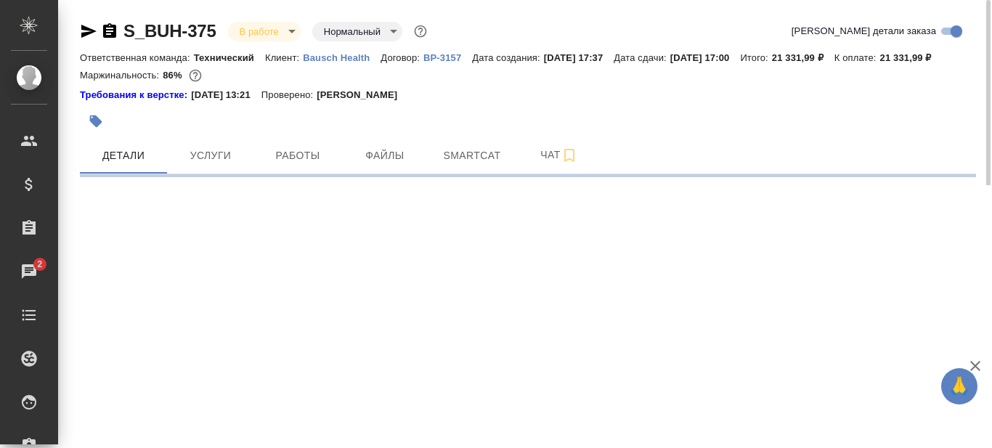
select select "RU"
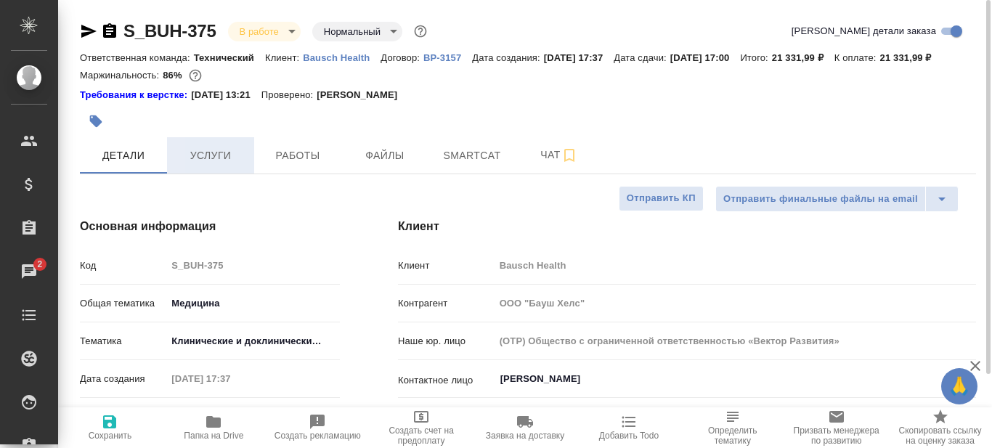
type textarea "x"
click at [261, 362] on body "🙏 .cls-1 fill:#fff; AWATERA Prazdnichnykh [PERSON_NAME] Спецификации Заказы 2 Ч…" at bounding box center [496, 224] width 992 height 448
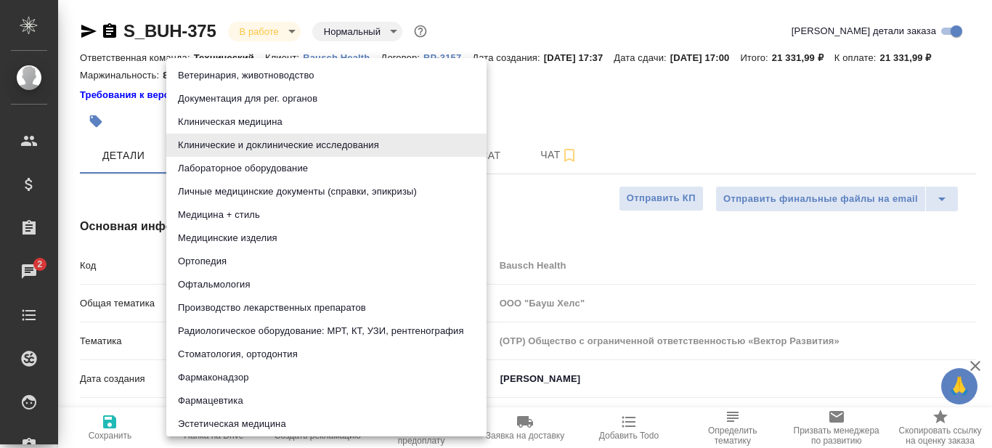
type textarea "x"
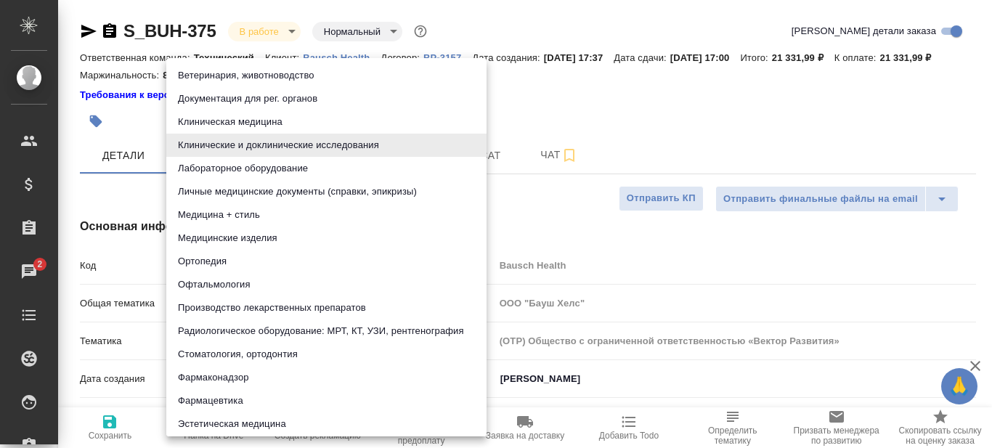
type textarea "x"
drag, startPoint x: 228, startPoint y: 371, endPoint x: 209, endPoint y: 400, distance: 34.7
click at [209, 400] on ul "Ветеринария, животноводство Документация для рег. органов Клиническая медицина …" at bounding box center [331, 250] width 331 height 384
click at [209, 400] on li "Фармацевтика" at bounding box center [326, 400] width 320 height 23
type input "6149832f2b7be24903fd7a82"
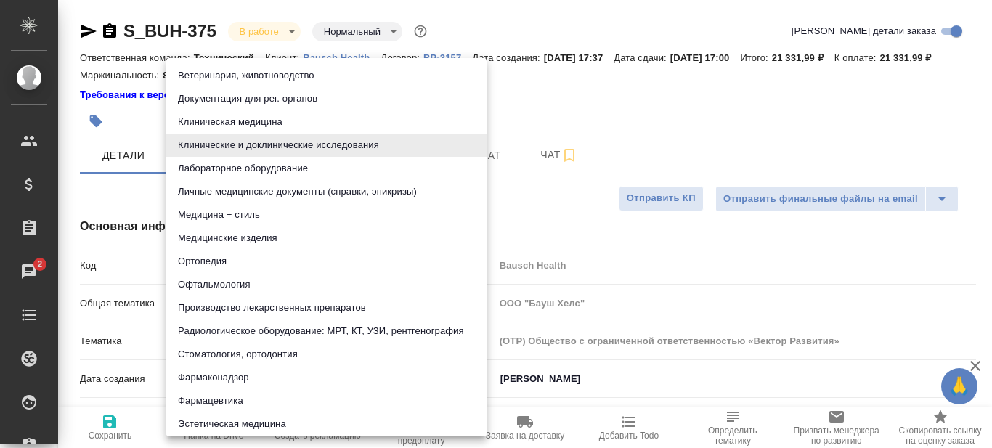
type textarea "x"
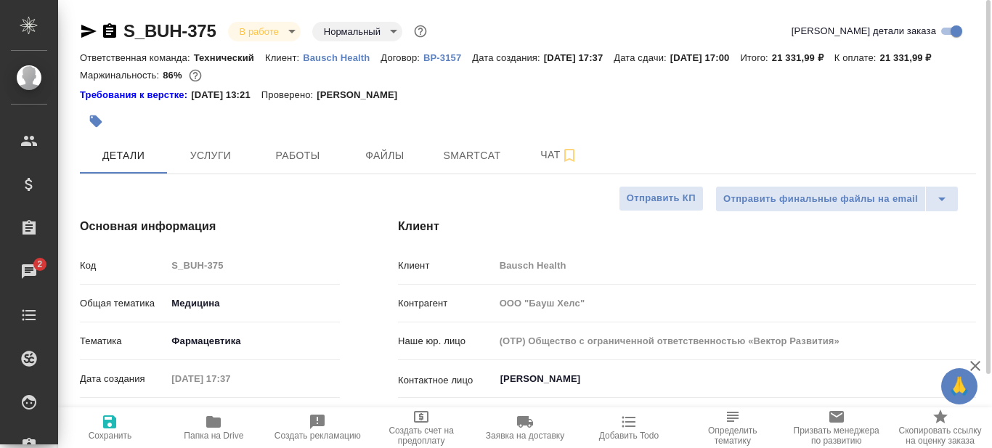
click at [113, 422] on icon "button" at bounding box center [109, 421] width 13 height 13
type textarea "x"
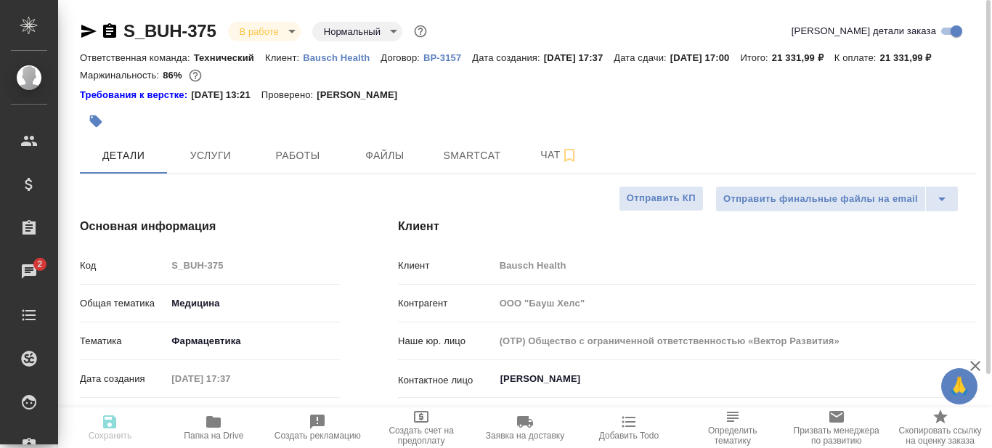
type textarea "x"
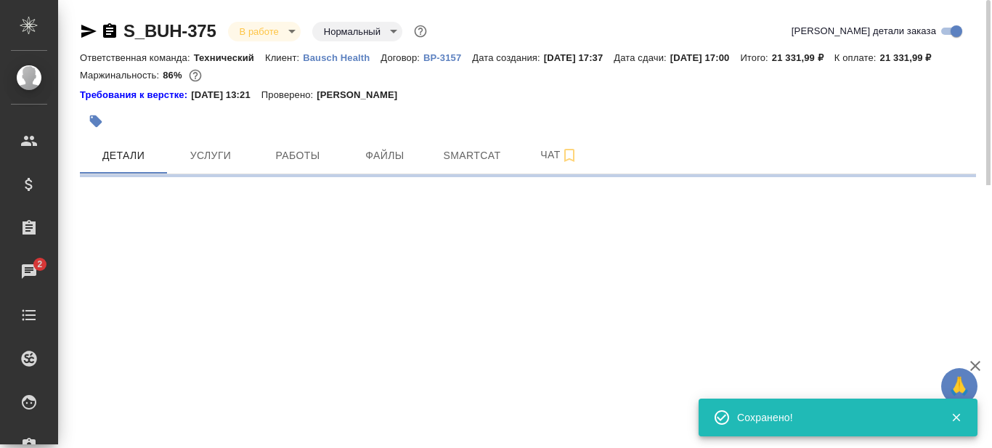
select select "RU"
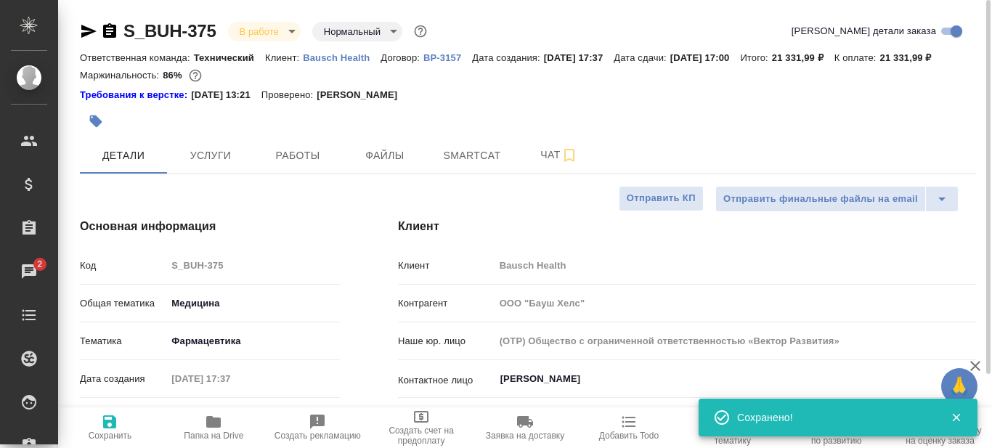
type textarea "x"
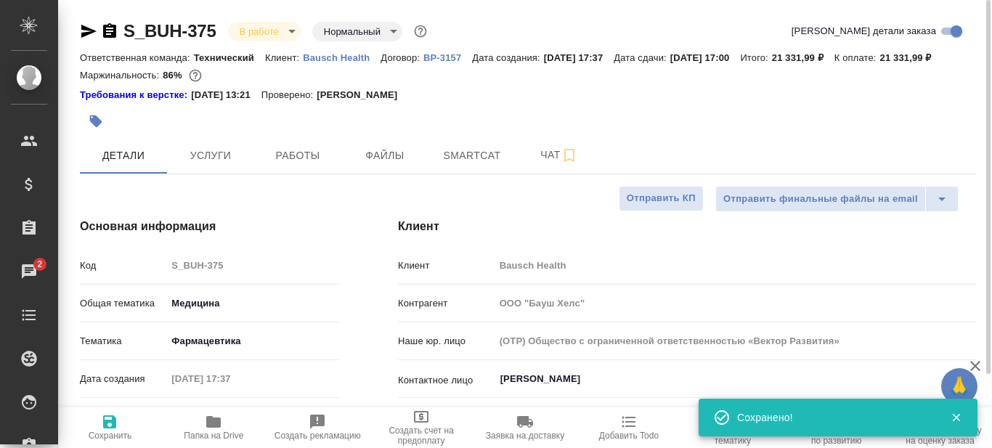
type textarea "x"
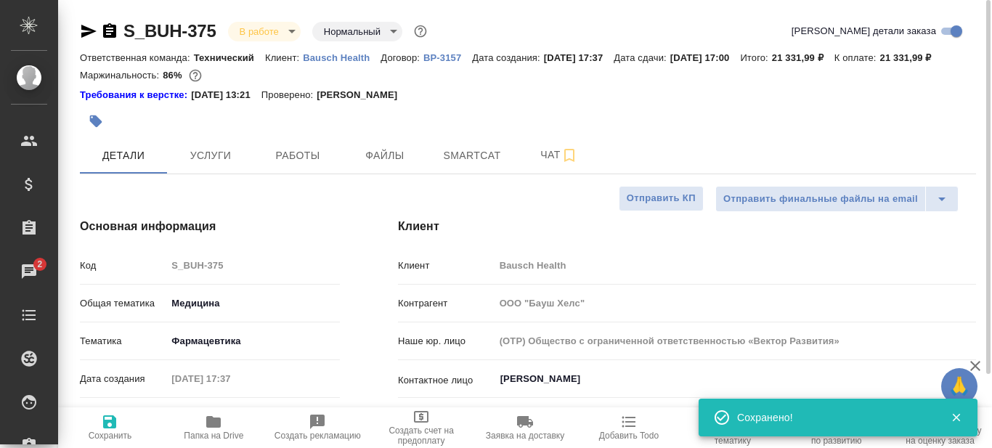
type textarea "x"
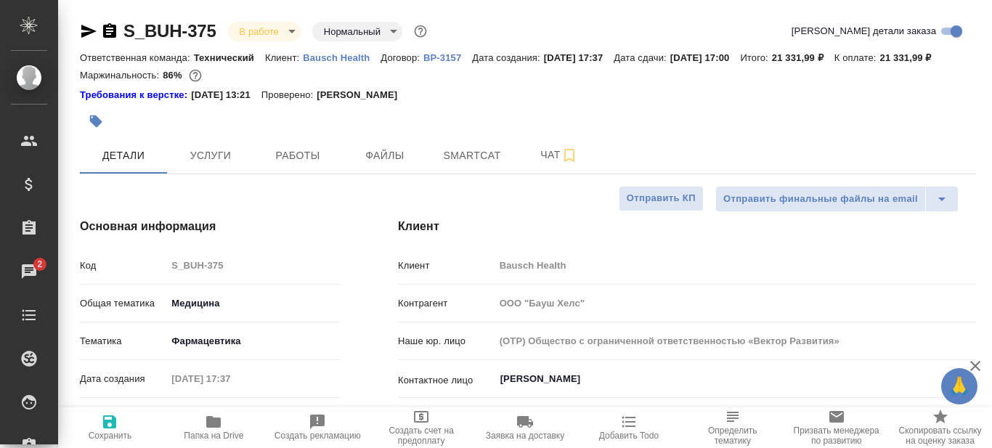
click at [84, 30] on icon "button" at bounding box center [88, 31] width 15 height 13
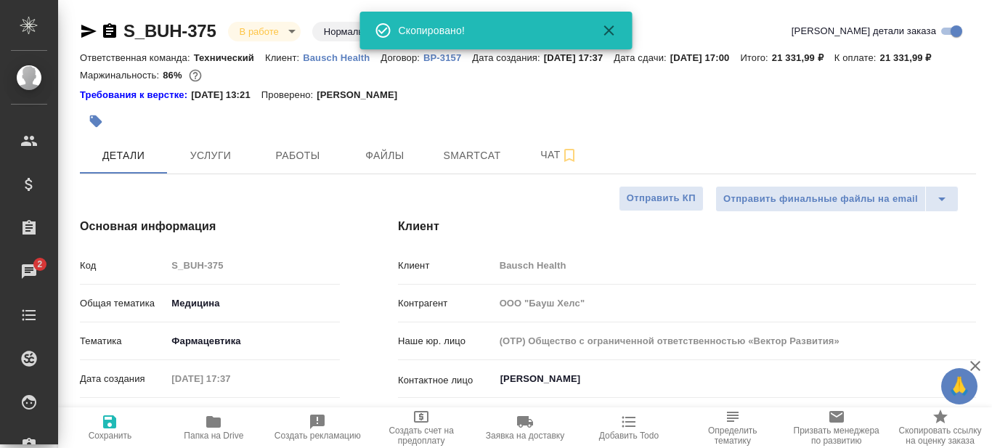
type textarea "x"
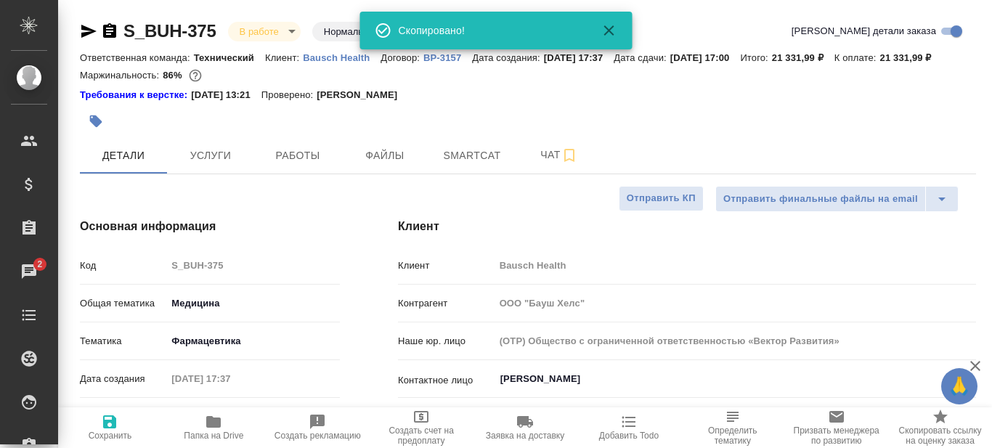
type textarea "x"
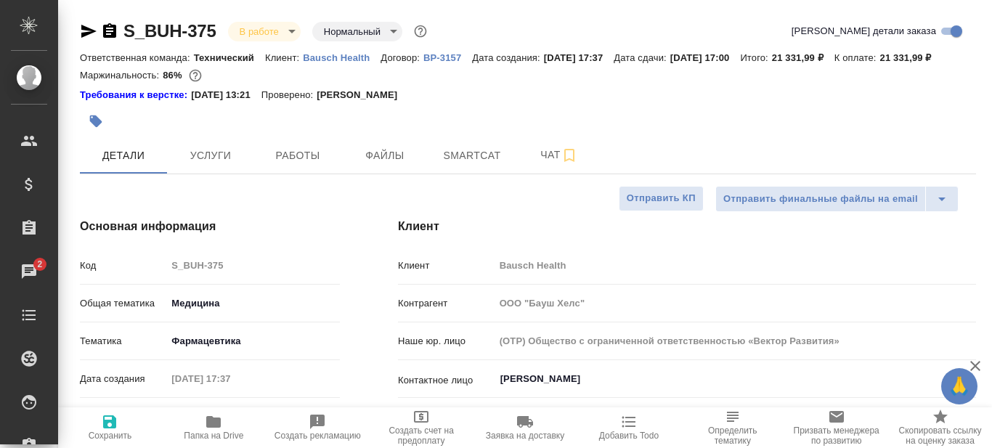
click at [712, 102] on div "Требования к верстке: [DATE] 13:21 Проверено: [PERSON_NAME]" at bounding box center [528, 95] width 896 height 15
type textarea "x"
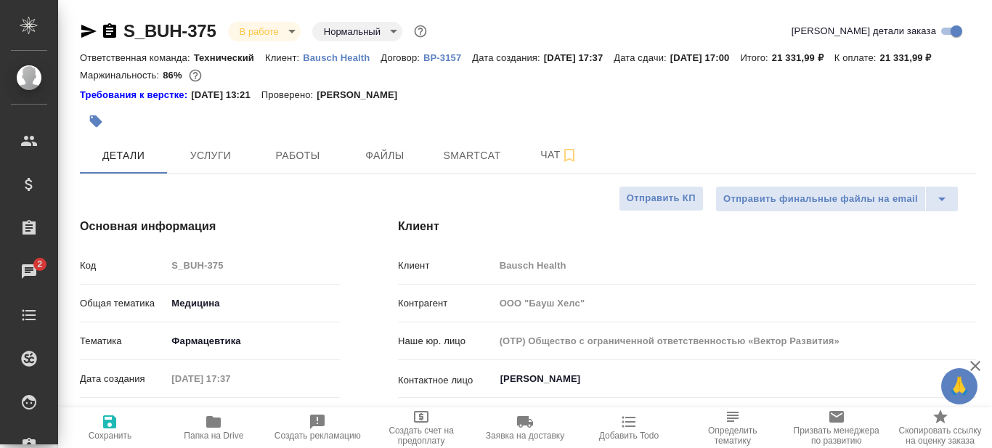
type textarea "x"
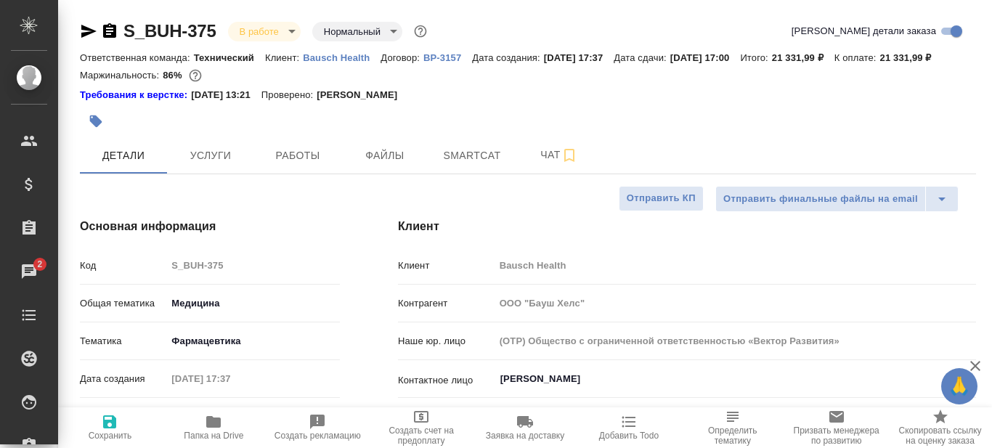
type textarea "x"
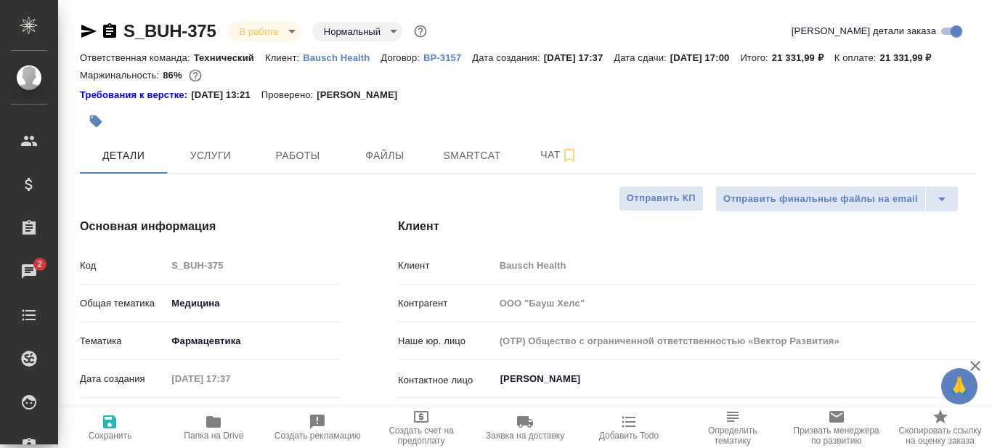
type textarea "x"
